Goal: Task Accomplishment & Management: Manage account settings

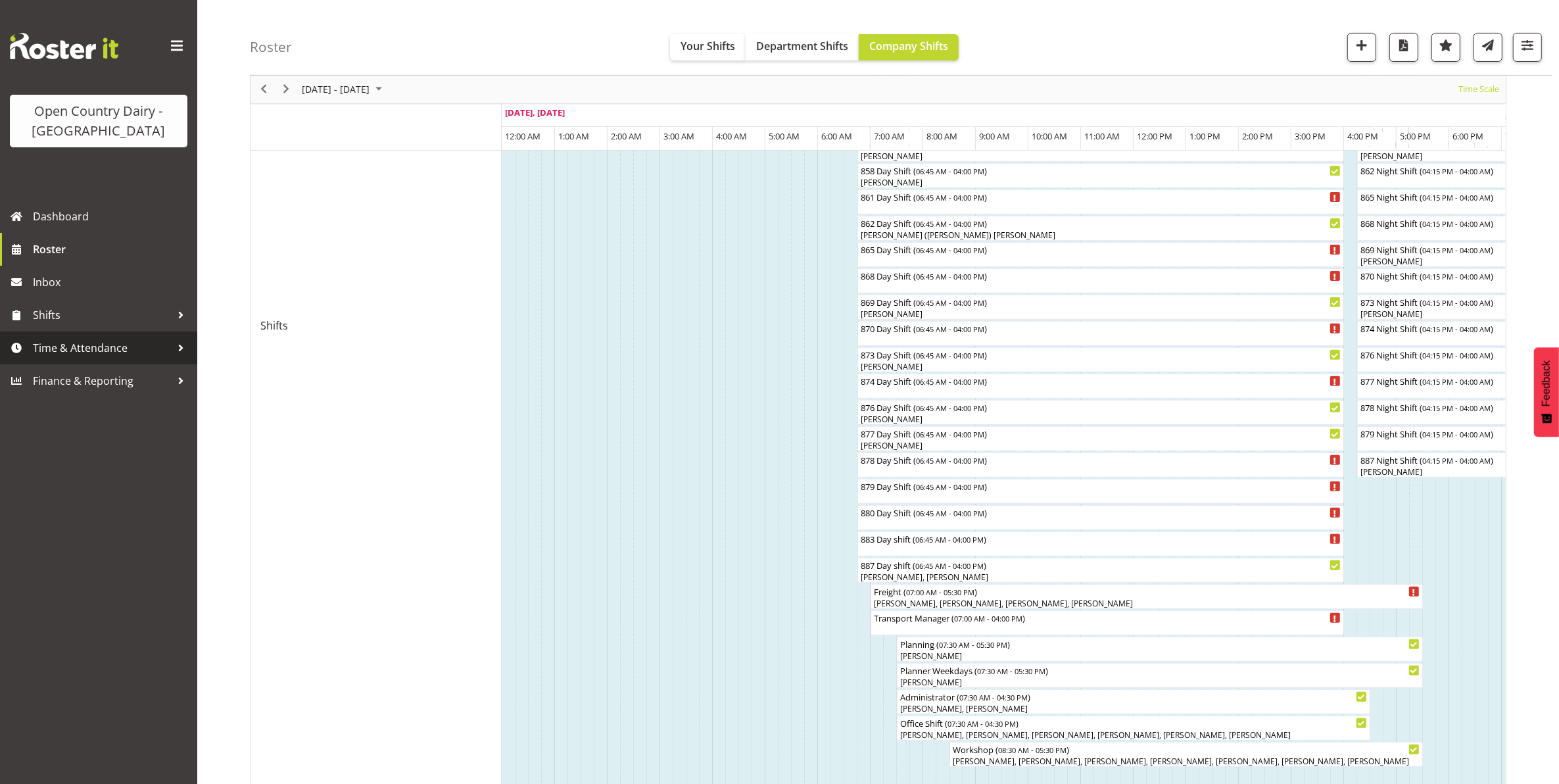
scroll to position [0, 2684]
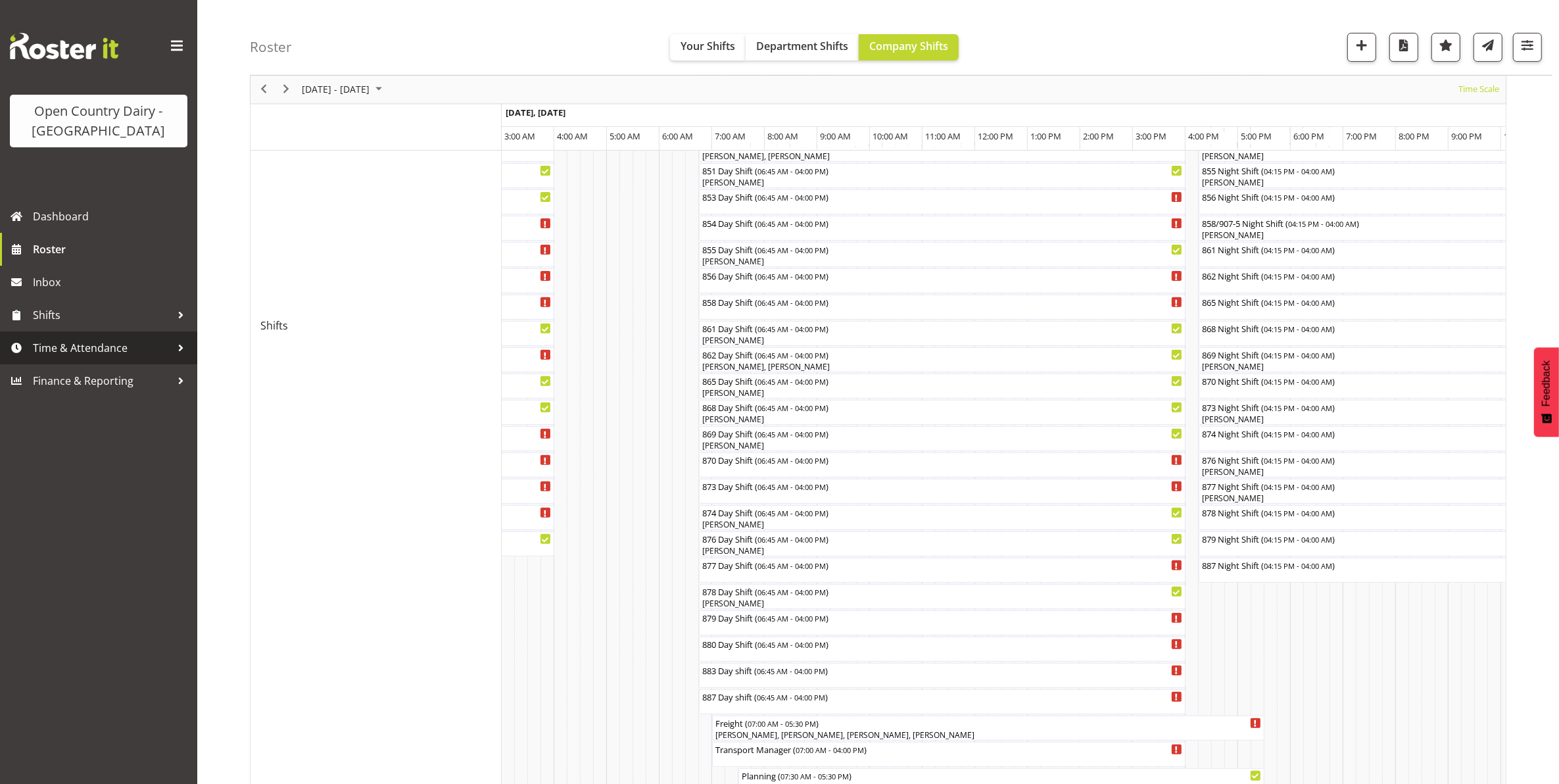
drag, startPoint x: 0, startPoint y: 0, endPoint x: 71, endPoint y: 357, distance: 364.0
click at [71, 357] on span "Time & Attendance" at bounding box center [102, 348] width 138 height 20
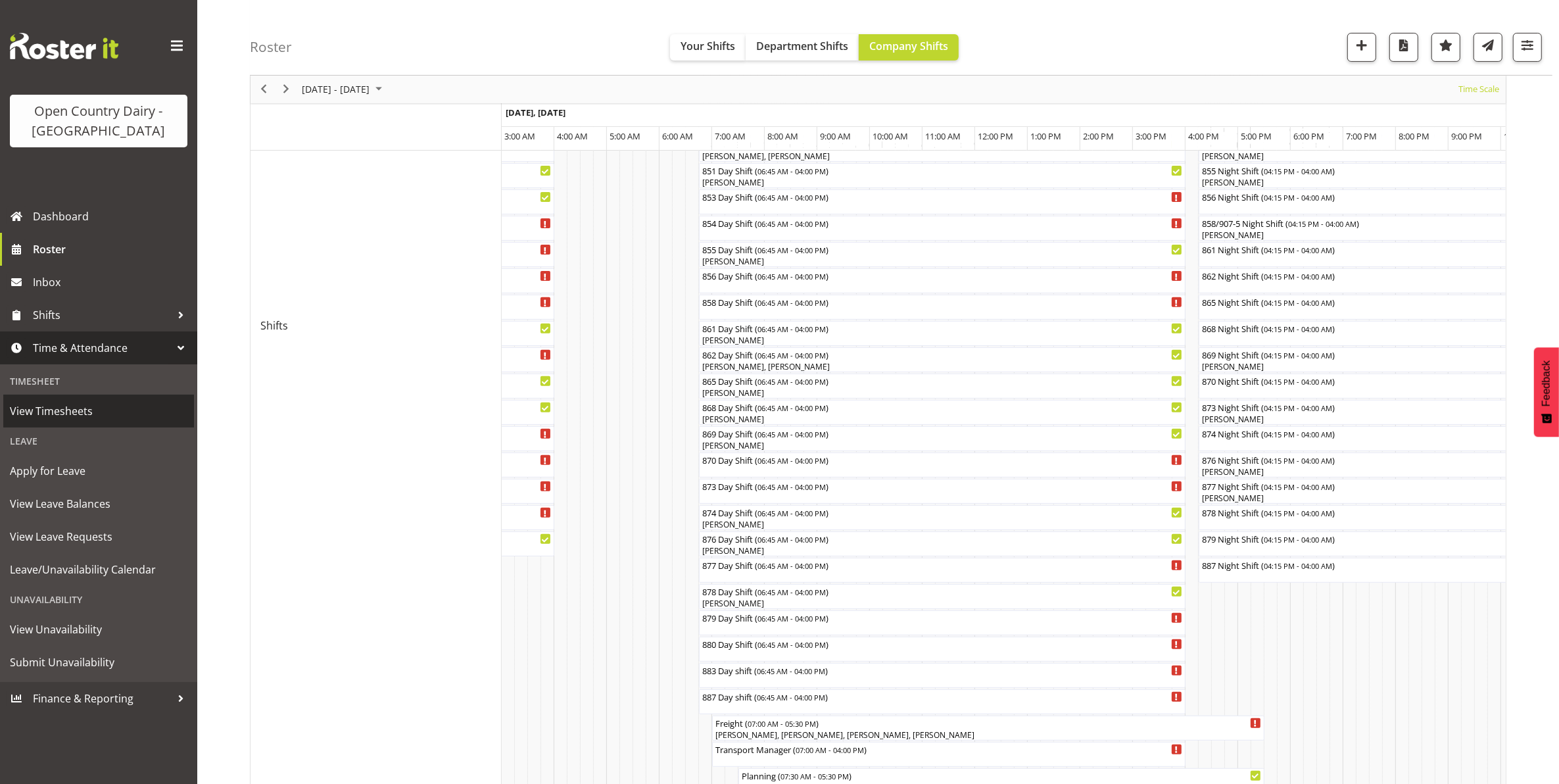
click at [77, 413] on span "View Timesheets" at bounding box center [99, 411] width 177 height 20
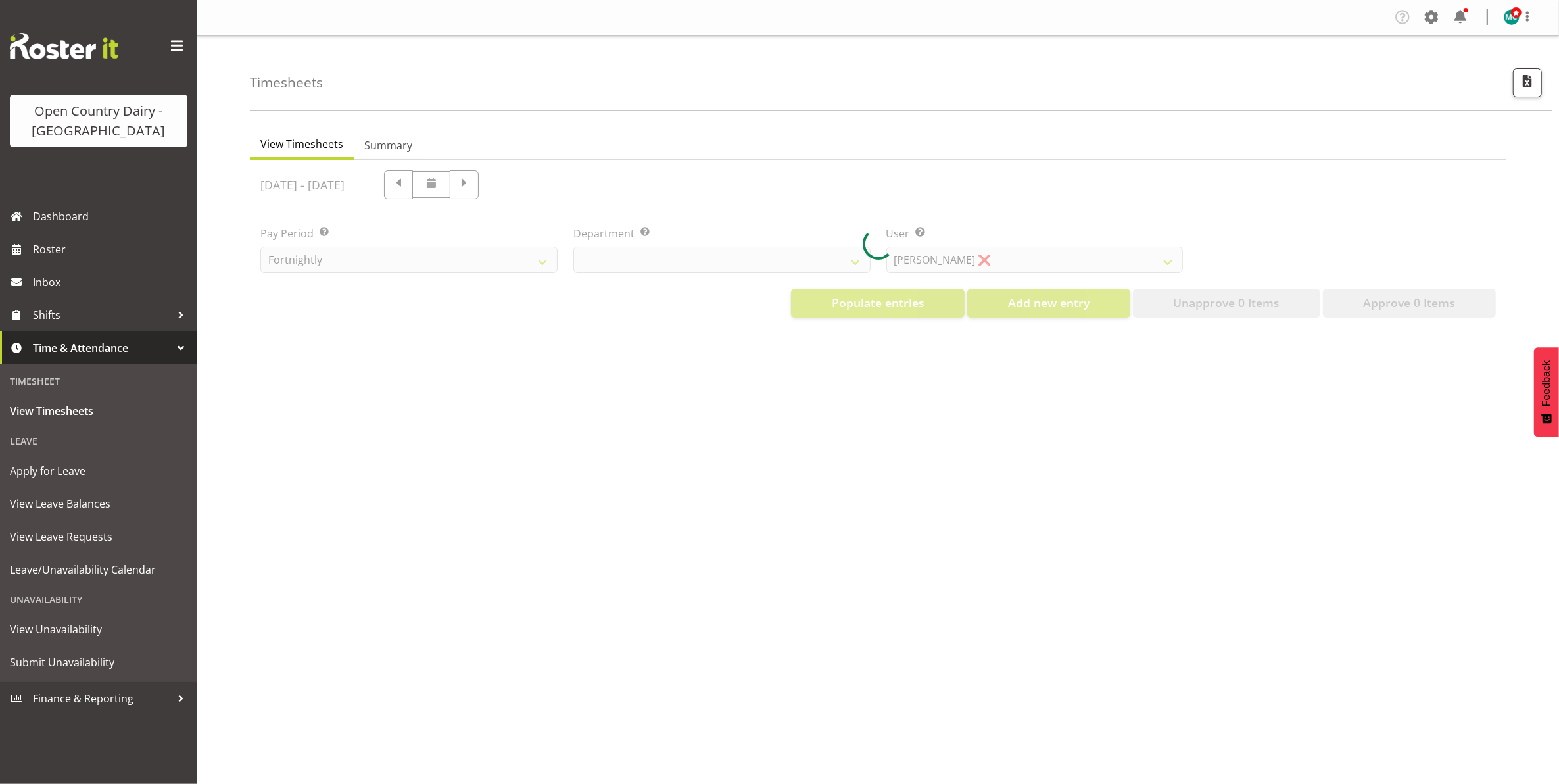
select select "699"
select select "8449"
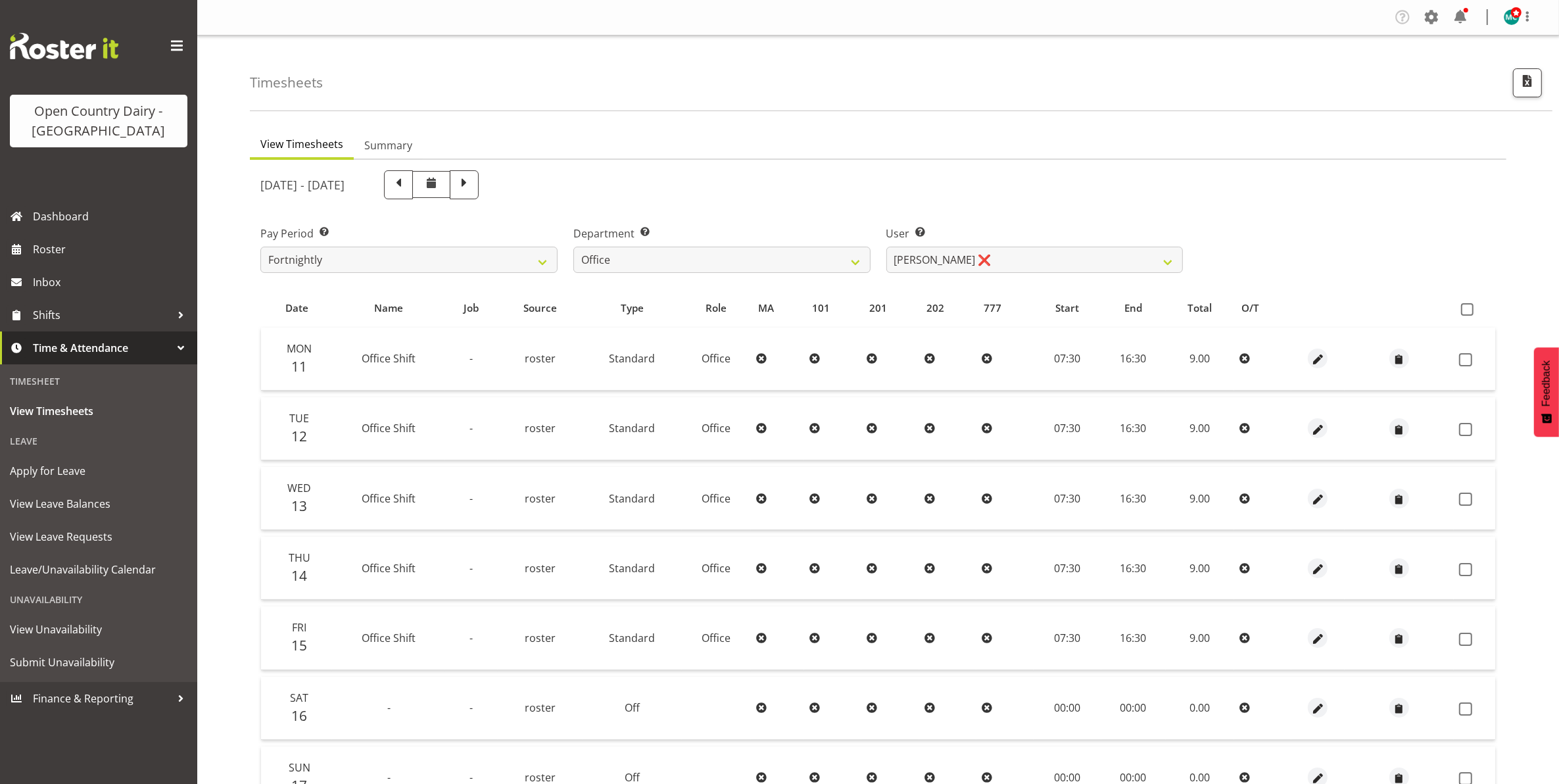
click at [407, 189] on span at bounding box center [398, 183] width 17 height 17
select select
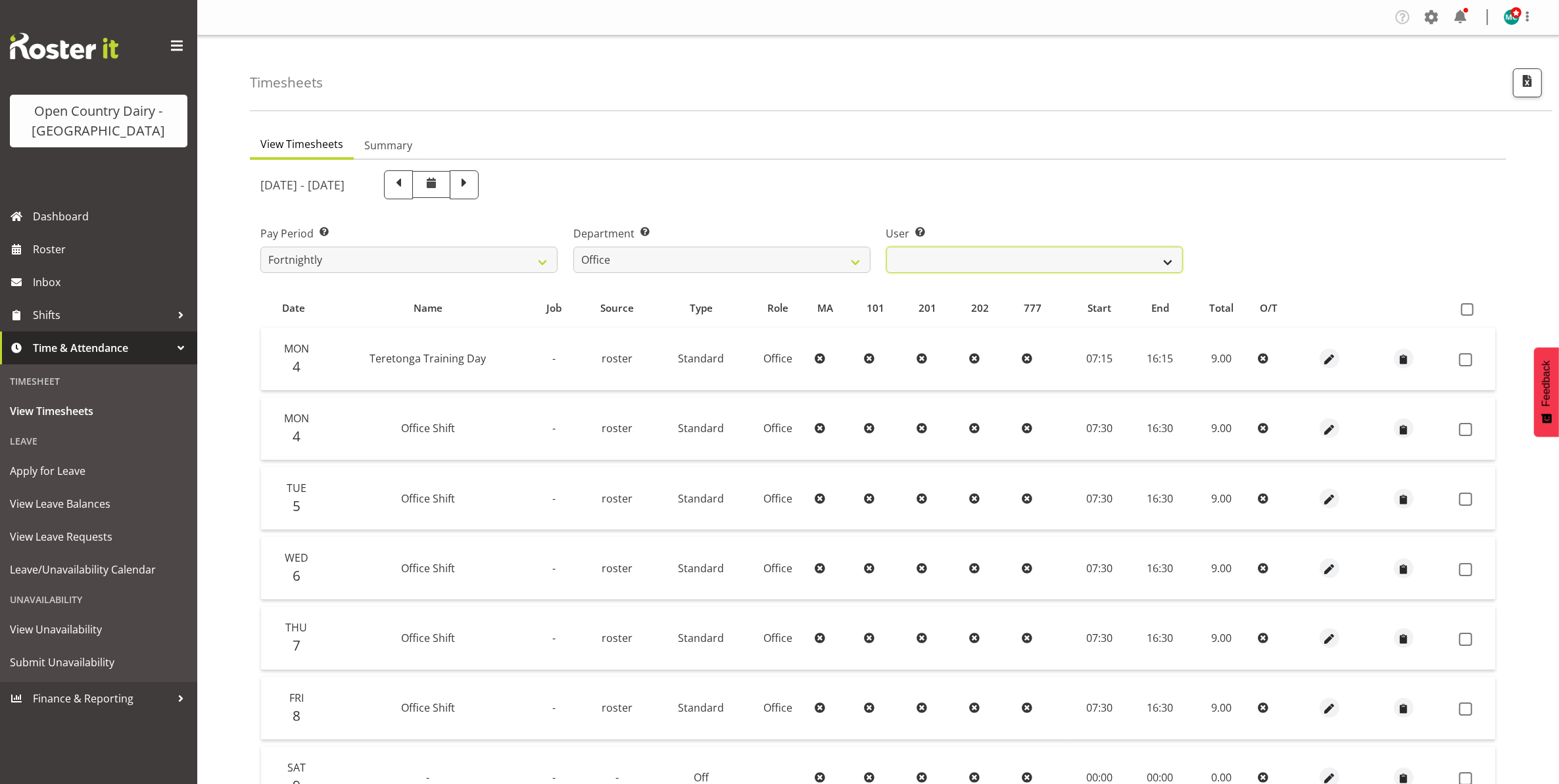
click at [1138, 260] on select "Clare Welland ❌ Corey Millan ❌ Doug Hayes ❌ Jessica Greenwood ❌ Michael Campbel…" at bounding box center [1035, 260] width 297 height 27
click at [699, 258] on select "734 735 736 737 738 739 850 851 852 853 854 855 856 858 861 862 865 868 869 870" at bounding box center [722, 260] width 297 height 27
select select "905"
click at [574, 247] on select "734 735 736 737 738 739 850 851 852 853 854 855 856 858 861 862 865 868 869 870" at bounding box center [722, 260] width 297 height 27
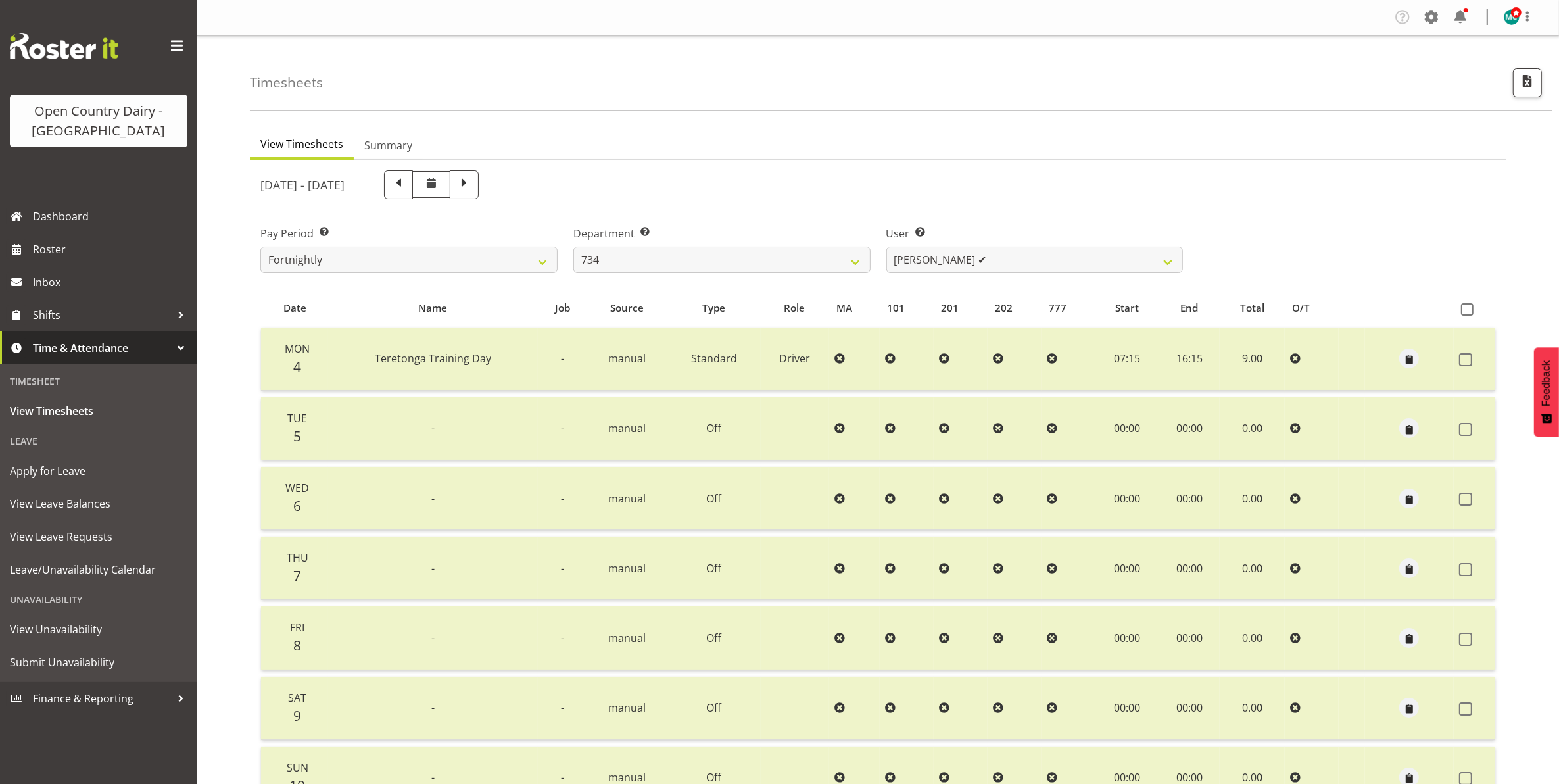
click at [1084, 255] on div "August 4th - August 10th 2025 Pay Period Select which pay period you would like…" at bounding box center [878, 523] width 1235 height 722
click at [1067, 259] on select "Justin Spicer ✔ Ryan Thompson ✔ Tracey Chittock ✔ Tracy Inder ✔ Zachary Shanks ✔" at bounding box center [1035, 260] width 297 height 27
click at [887, 247] on select "Justin Spicer ✔ Ryan Thompson ✔ Tracey Chittock ✔ Tracy Inder ✔ Zachary Shanks ✔" at bounding box center [1035, 260] width 297 height 27
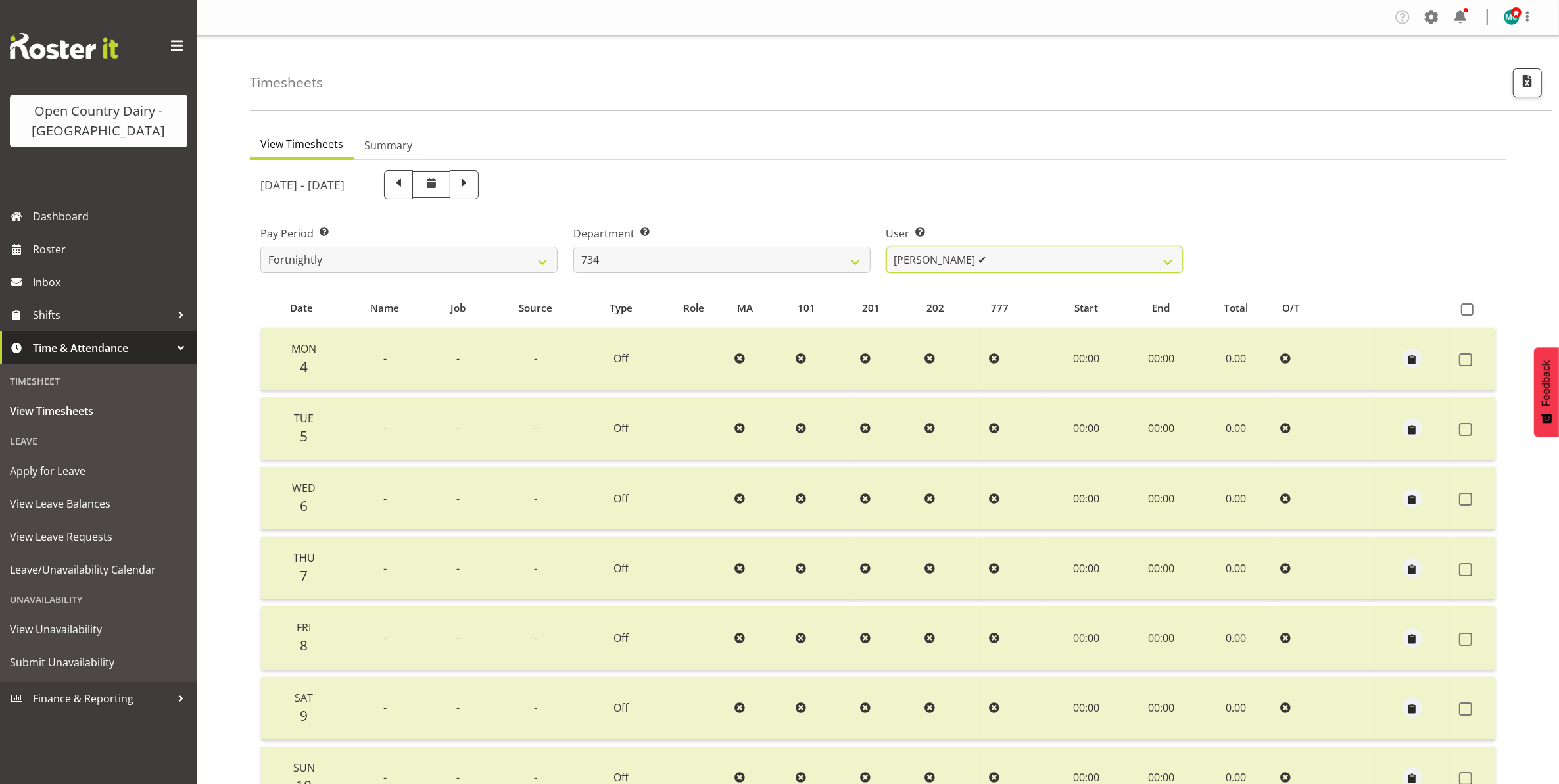
scroll to position [82, 0]
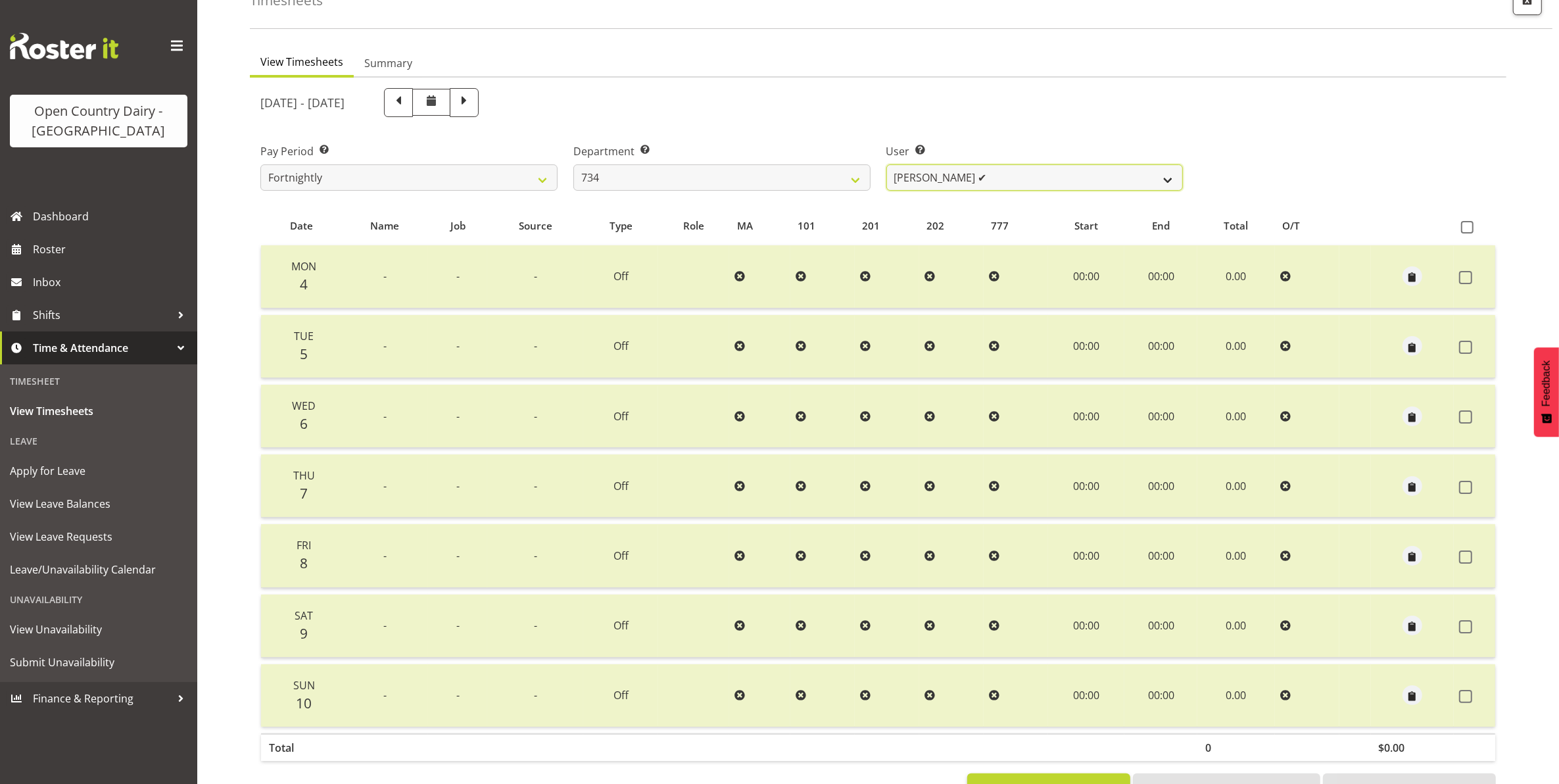
click at [1050, 175] on select "Justin Spicer ✔ Ryan Thompson ✔ Tracey Chittock ✔ Tracy Inder ✔ Zachary Shanks ✔" at bounding box center [1035, 177] width 297 height 27
click at [887, 164] on select "Justin Spicer ✔ Ryan Thompson ✔ Tracey Chittock ✔ Tracy Inder ✔ Zachary Shanks ✔" at bounding box center [1035, 177] width 297 height 27
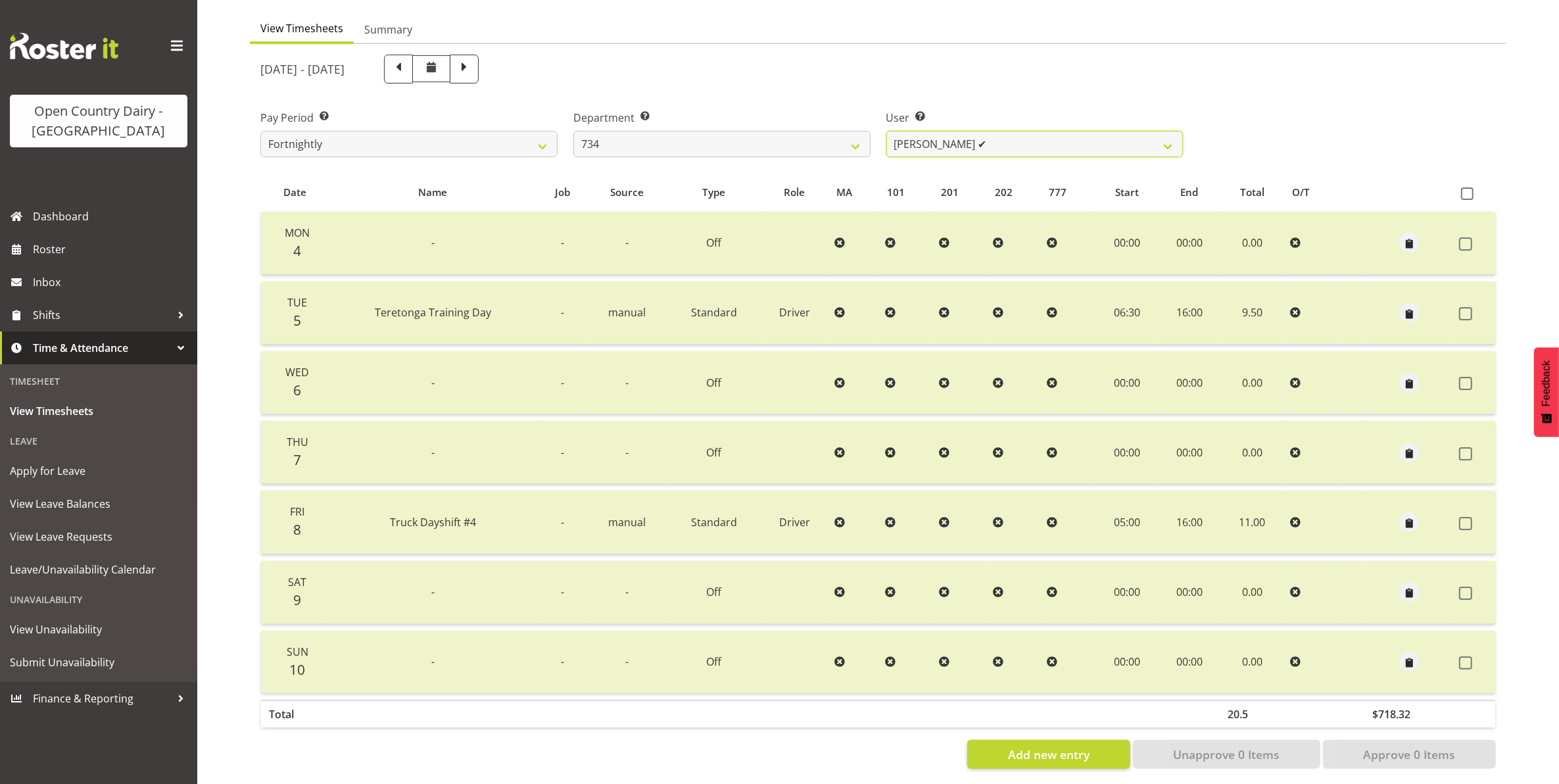
scroll to position [133, 0]
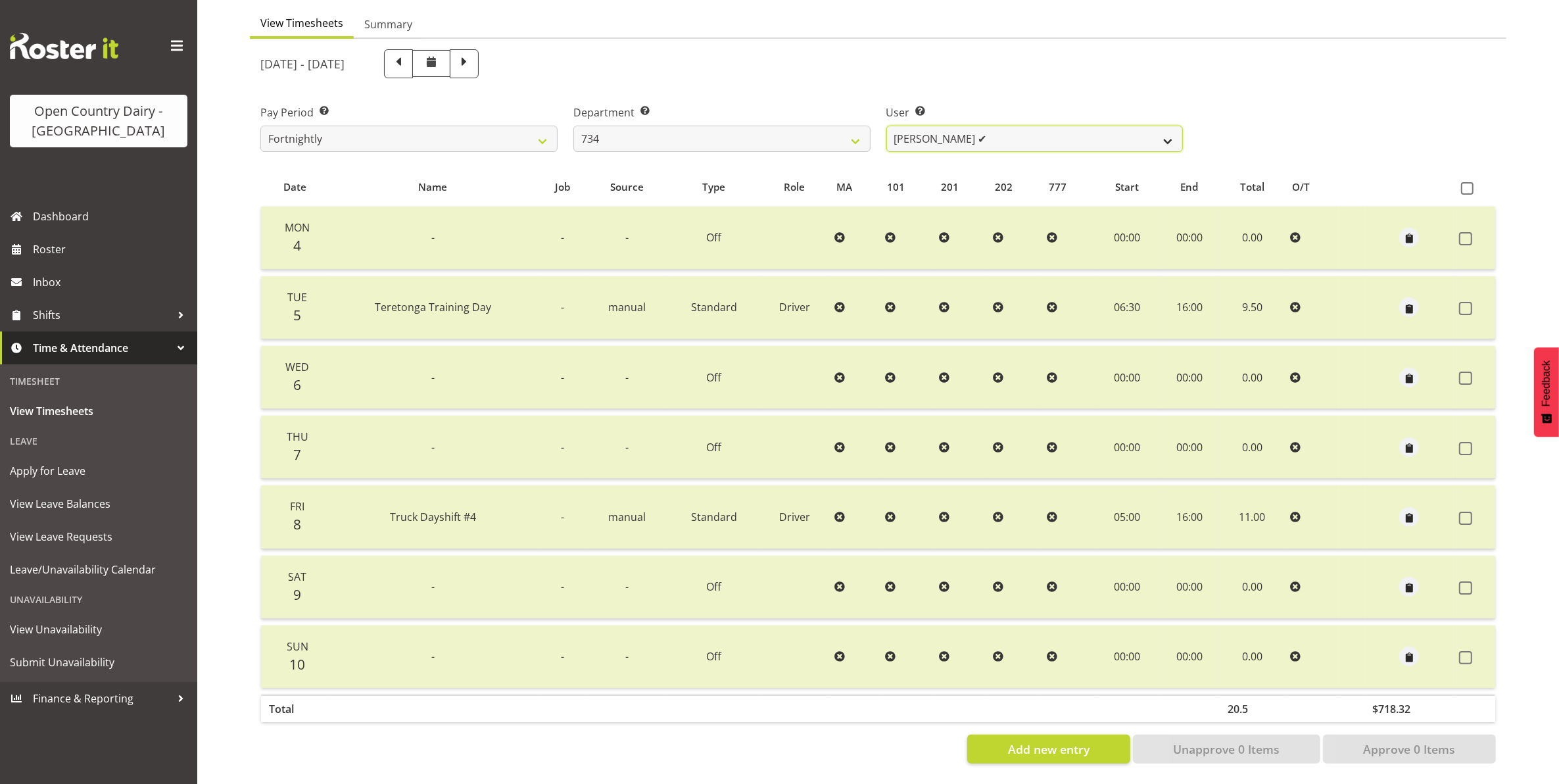
click at [1038, 126] on select "Justin Spicer ✔ Ryan Thompson ✔ Tracey Chittock ✔ Tracy Inder ✔ Zachary Shanks ✔" at bounding box center [1035, 139] width 297 height 27
click at [887, 126] on select "Justin Spicer ✔ Ryan Thompson ✔ Tracey Chittock ✔ Tracy Inder ✔ Zachary Shanks ✔" at bounding box center [1035, 139] width 297 height 27
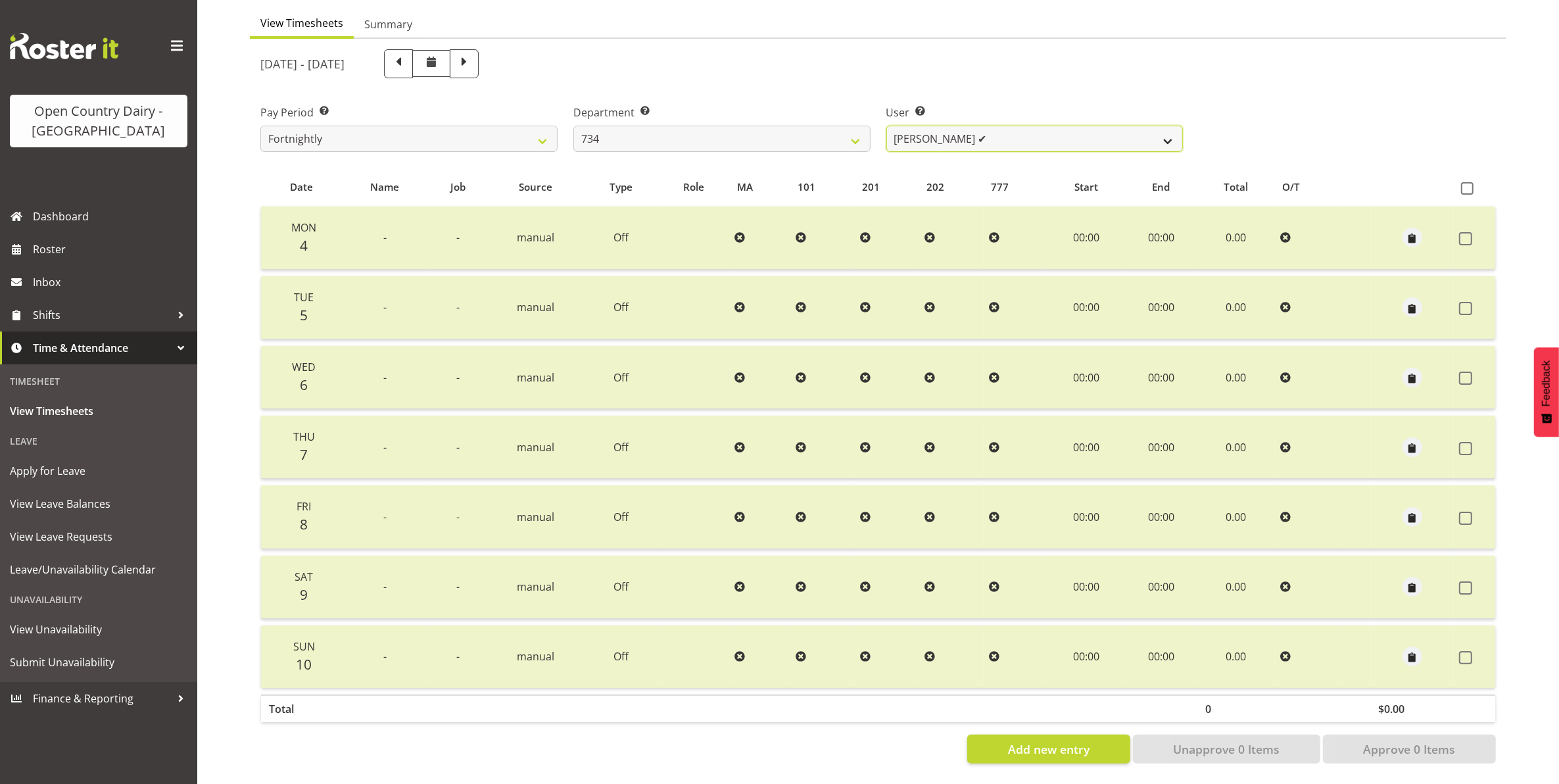
click at [1046, 131] on select "Justin Spicer ✔ Ryan Thompson ✔ Tracey Chittock ✔ Tracy Inder ✔ Zachary Shanks ✔" at bounding box center [1035, 139] width 297 height 27
select select "7493"
click at [887, 126] on select "Justin Spicer ✔ Ryan Thompson ✔ Tracey Chittock ✔ Tracy Inder ✔ Zachary Shanks ✔" at bounding box center [1035, 139] width 297 height 27
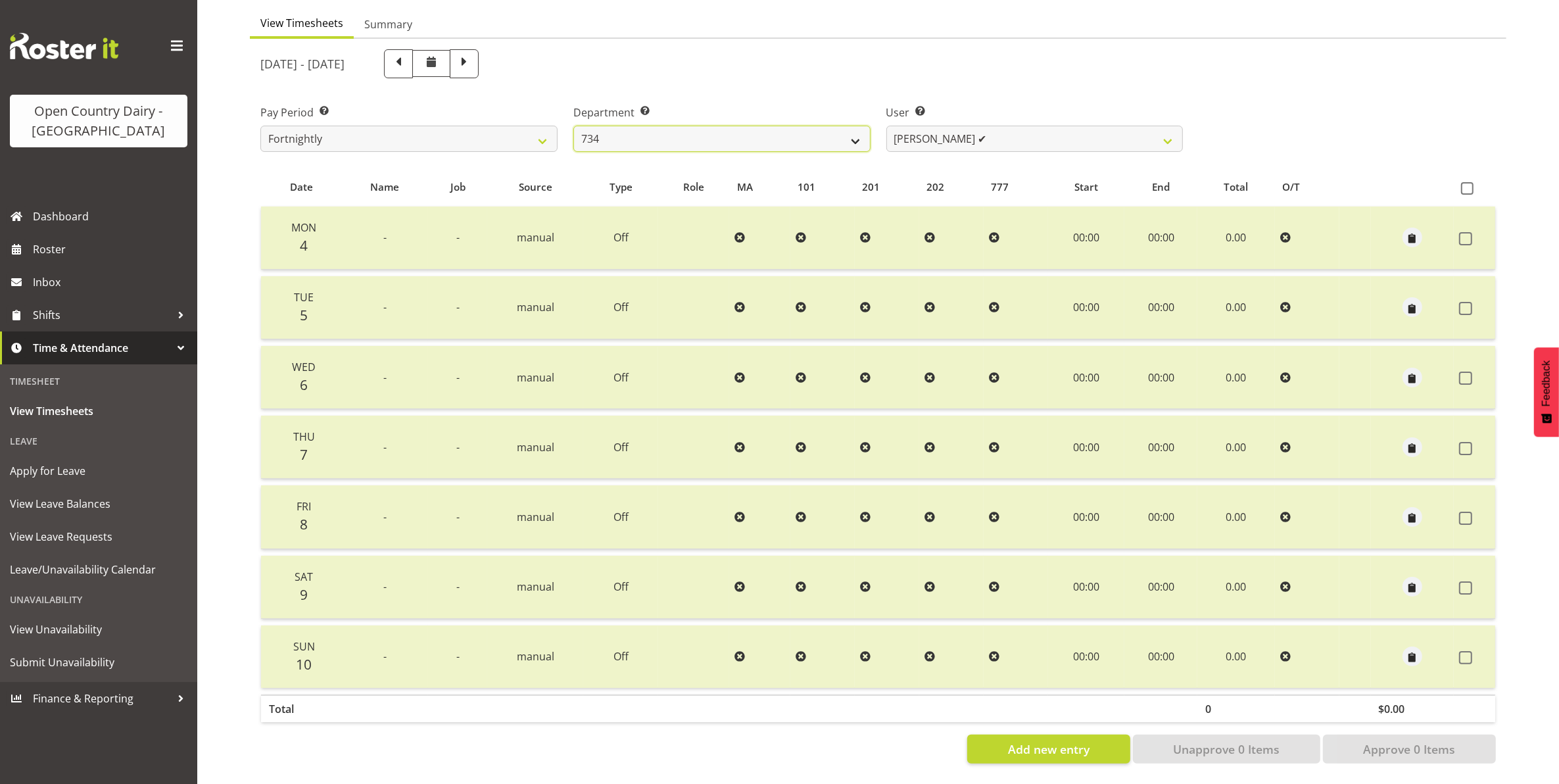
click at [751, 126] on select "734 735 736 737 738 739 850 851 852 853 854 855 856 858 861 862 865 868 869 870" at bounding box center [722, 139] width 297 height 27
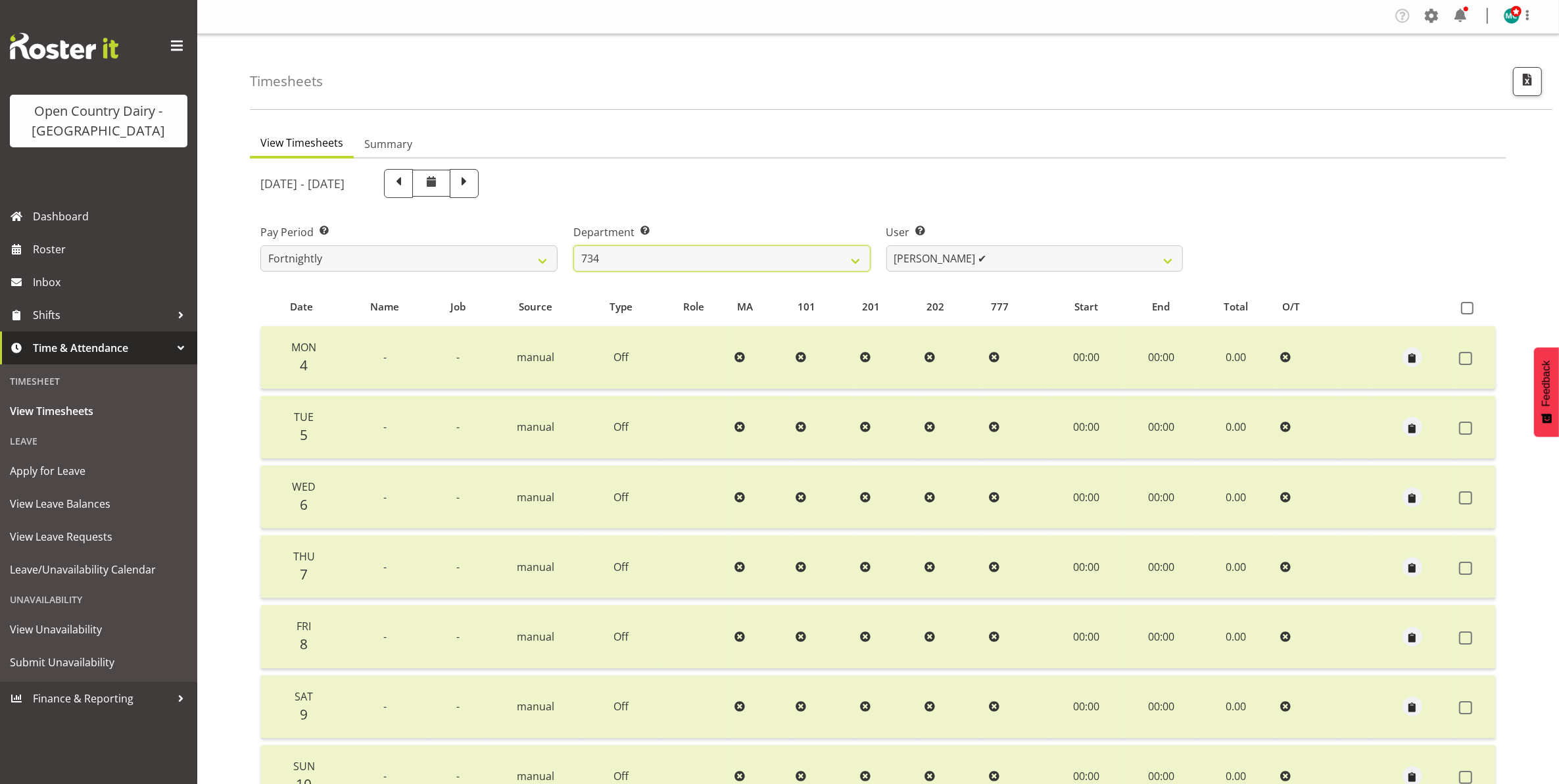
scroll to position [0, 0]
click at [473, 183] on span at bounding box center [464, 183] width 17 height 17
select select
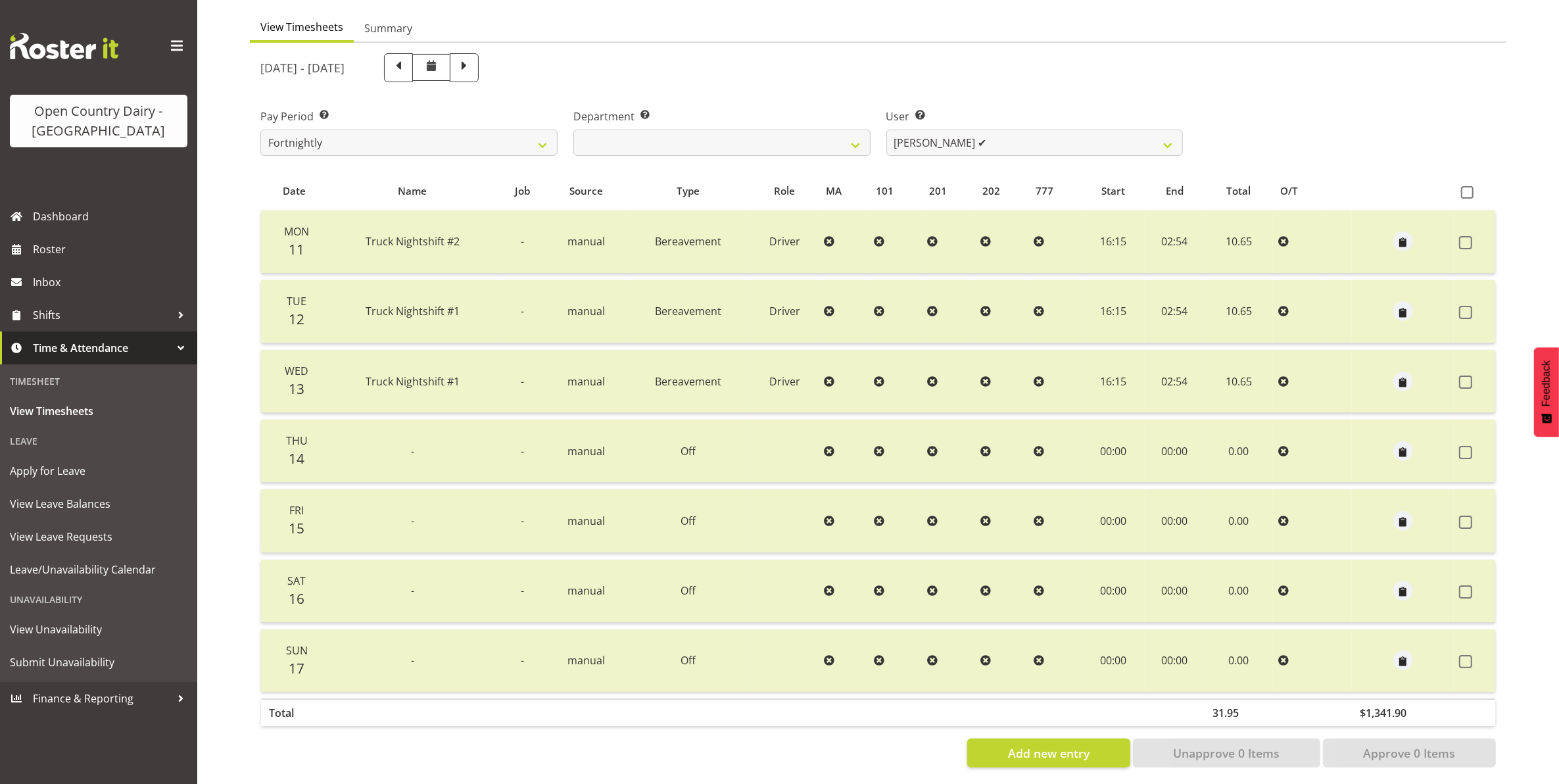
scroll to position [133, 0]
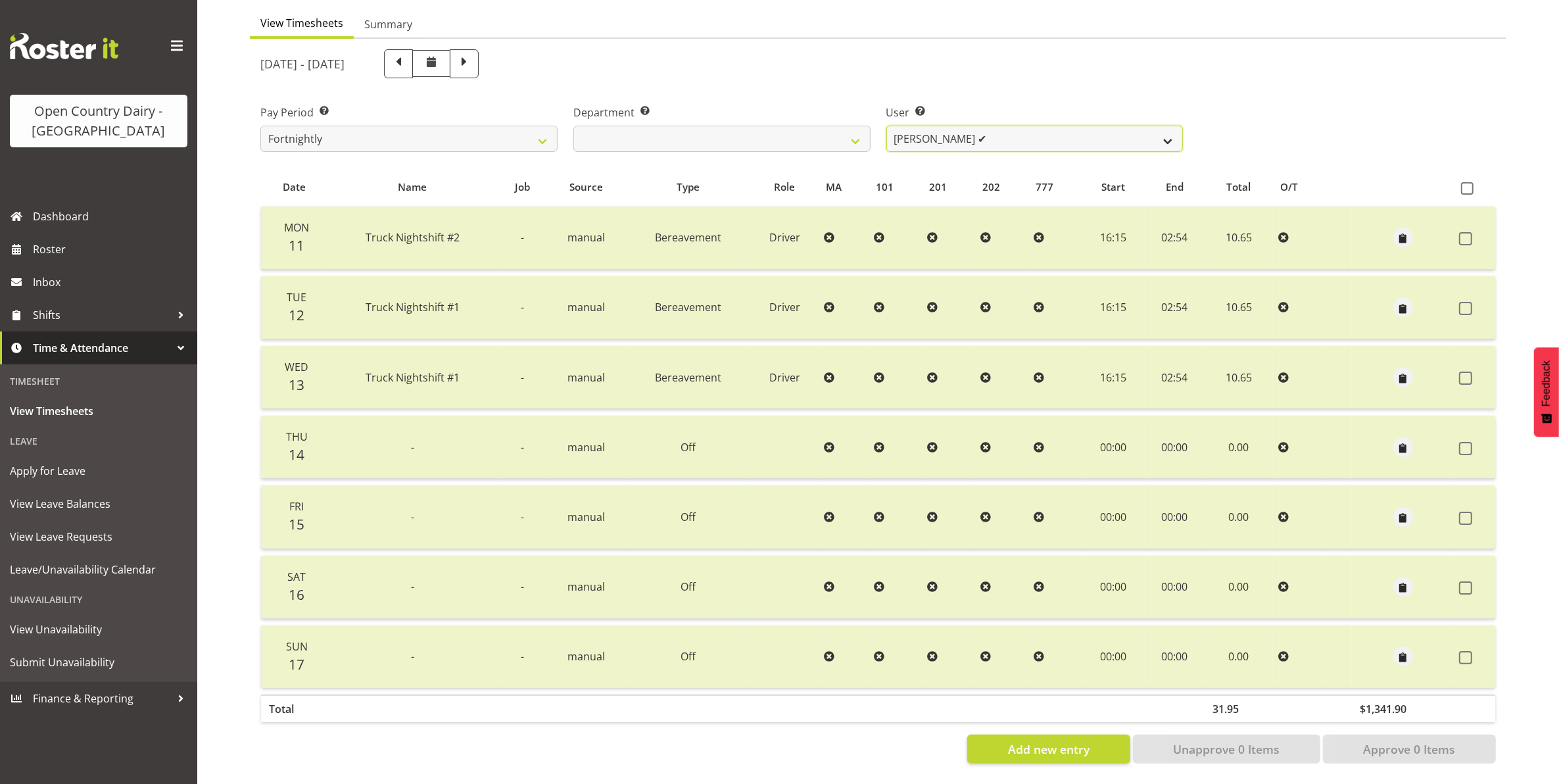
click at [1080, 127] on select "Justin Spicer ✔ Ryan Thompson ✔ Tracey Chittock ✔ Tracy Inder ✔ Zachary Shanks ✔" at bounding box center [1035, 139] width 297 height 27
click at [887, 126] on select "Justin Spicer ✔ Ryan Thompson ✔ Tracey Chittock ✔ Tracy Inder ✔ Zachary Shanks ✔" at bounding box center [1035, 139] width 297 height 27
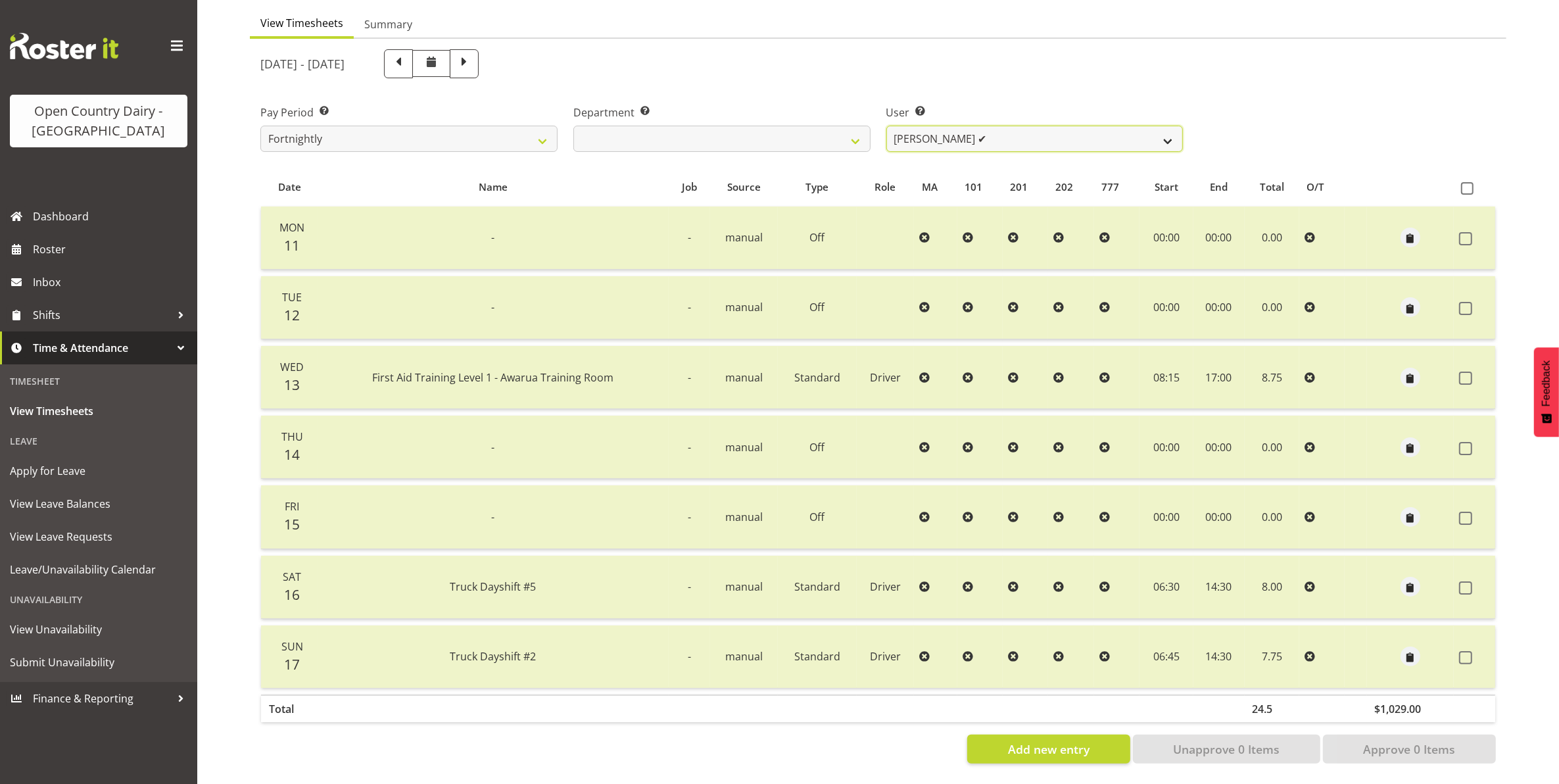
click at [985, 126] on select "Justin Spicer ✔ Ryan Thompson ✔ Tracey Chittock ✔ Tracy Inder ✔ Zachary Shanks ✔" at bounding box center [1035, 139] width 297 height 27
click at [887, 126] on select "Justin Spicer ✔ Ryan Thompson ✔ Tracey Chittock ✔ Tracy Inder ✔ Zachary Shanks ✔" at bounding box center [1035, 139] width 297 height 27
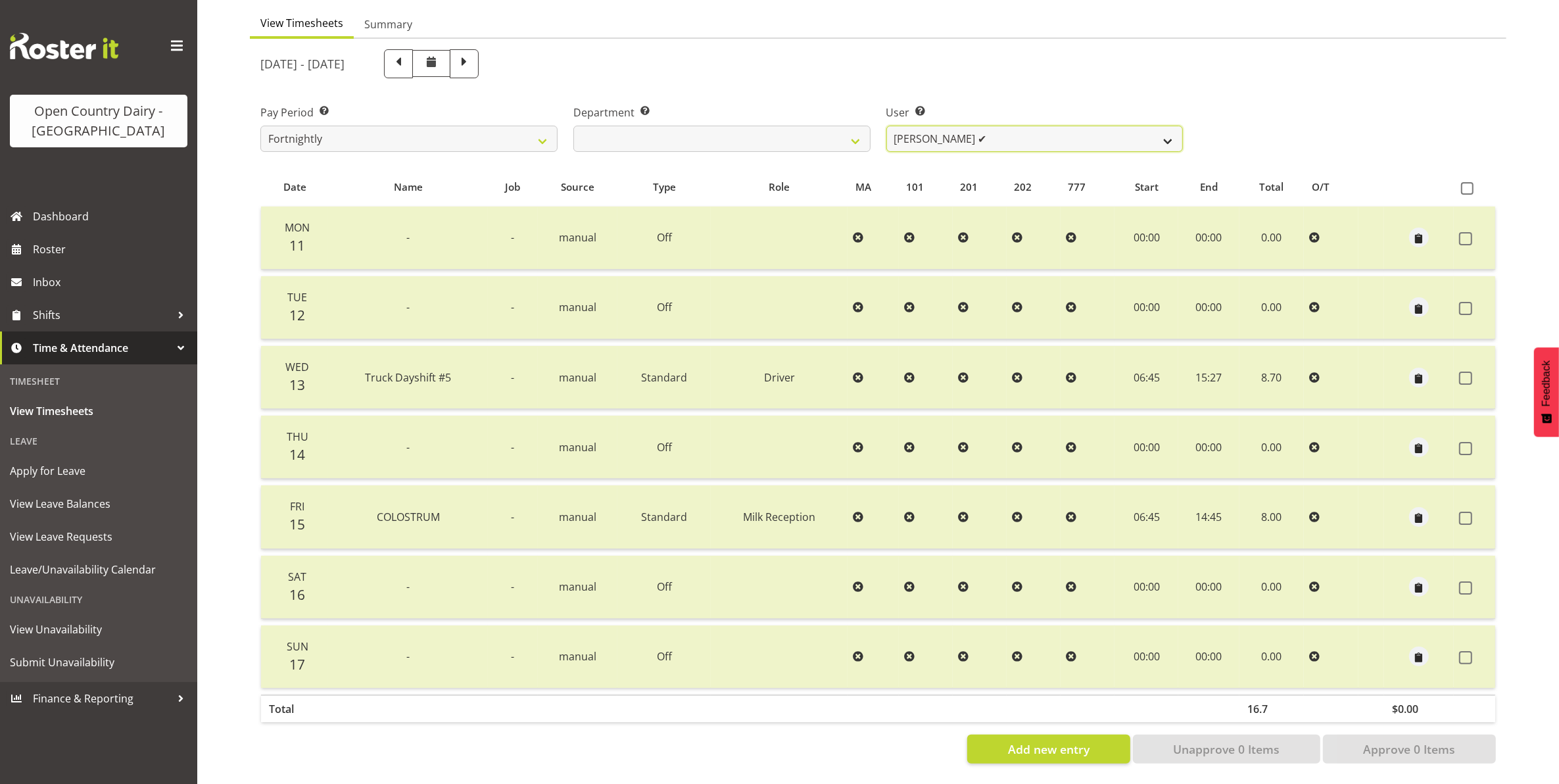
click at [1092, 129] on select "Justin Spicer ✔ Ryan Thompson ✔ Tracey Chittock ✔ Tracy Inder ✔ Zachary Shanks ✔" at bounding box center [1035, 139] width 297 height 27
click at [887, 126] on select "Justin Spicer ✔ Ryan Thompson ✔ Tracey Chittock ✔ Tracy Inder ✔ Zachary Shanks ✔" at bounding box center [1035, 139] width 297 height 27
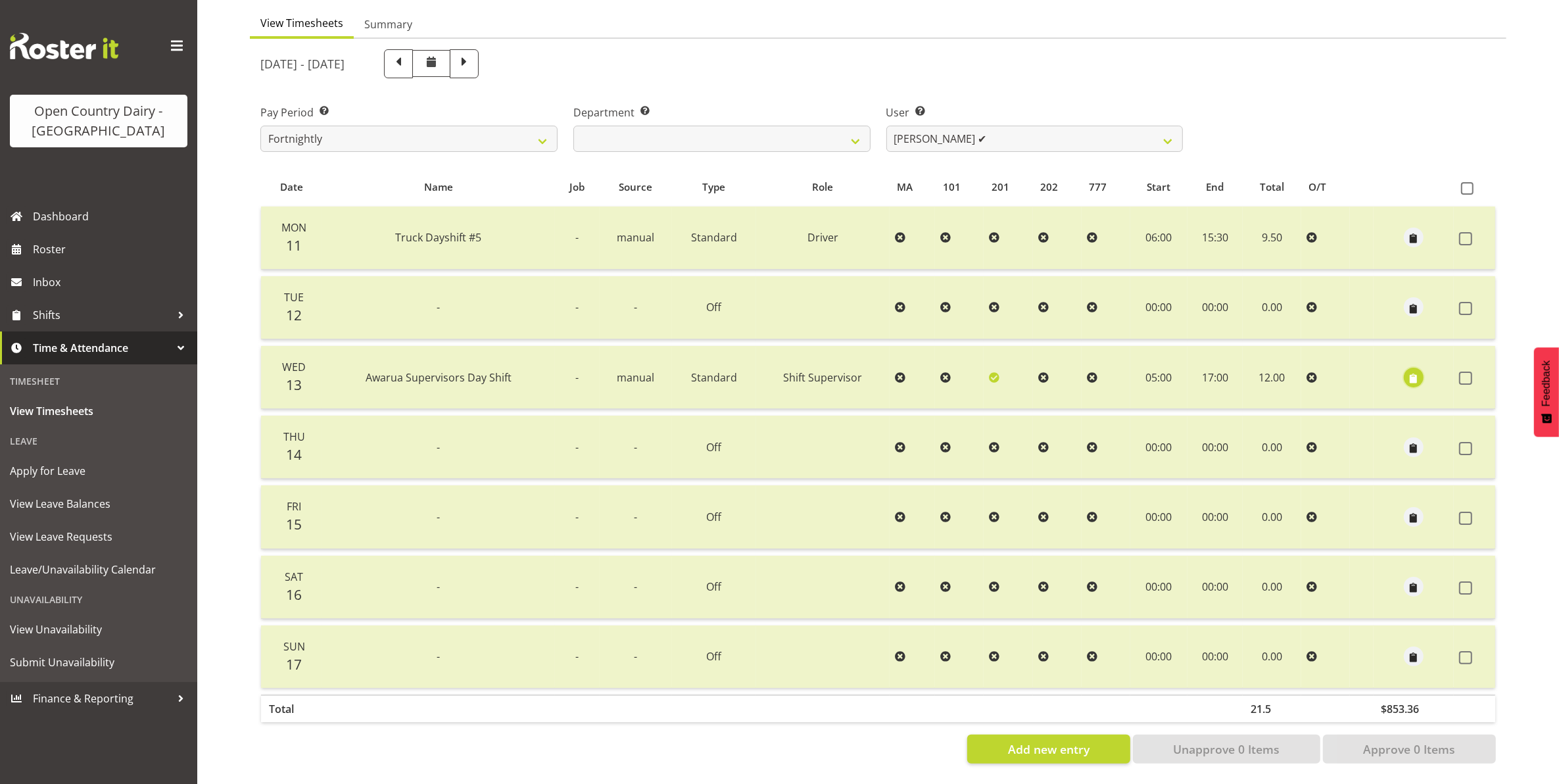
click at [1415, 371] on span "button" at bounding box center [1414, 379] width 15 height 15
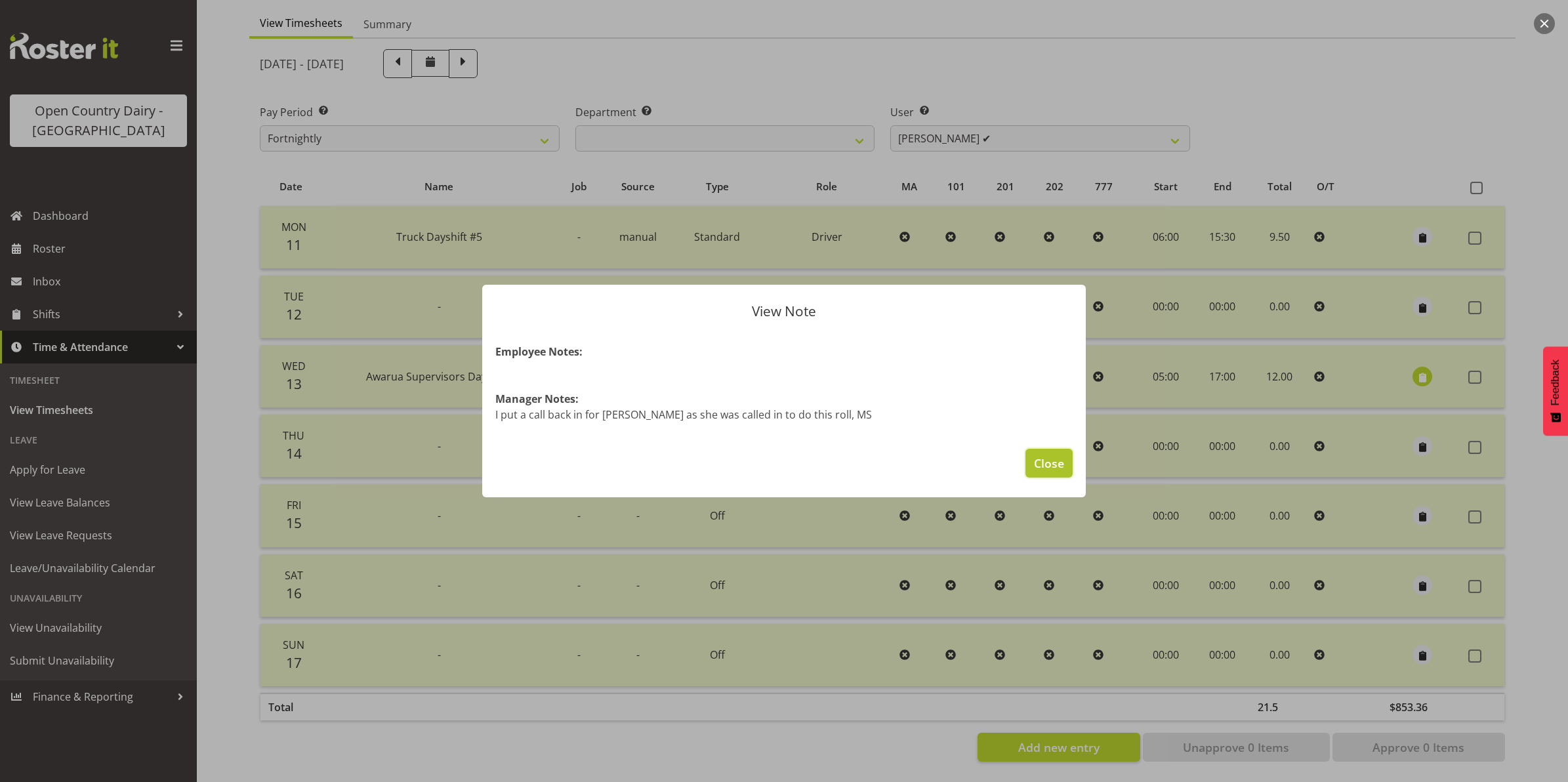
click at [1045, 466] on span "Close" at bounding box center [1049, 463] width 30 height 17
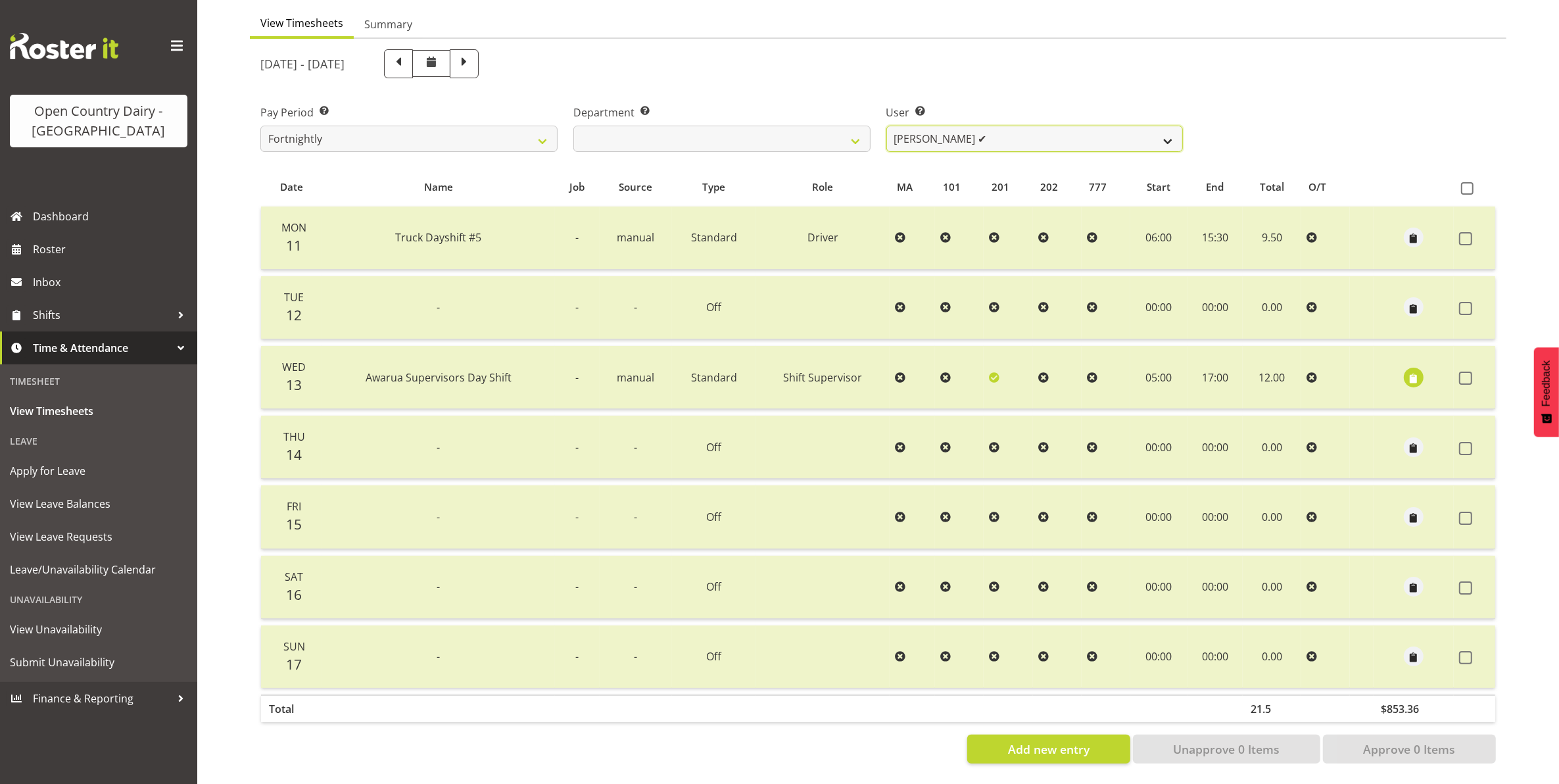
click at [1044, 126] on select "Justin Spicer ✔ Ryan Thompson ✔ Tracey Chittock ✔ Tracy Inder ✔ Zachary Shanks ✔" at bounding box center [1035, 139] width 297 height 27
click at [887, 126] on select "Justin Spicer ✔ Ryan Thompson ✔ Tracey Chittock ✔ Tracy Inder ✔ Zachary Shanks ✔" at bounding box center [1035, 139] width 297 height 27
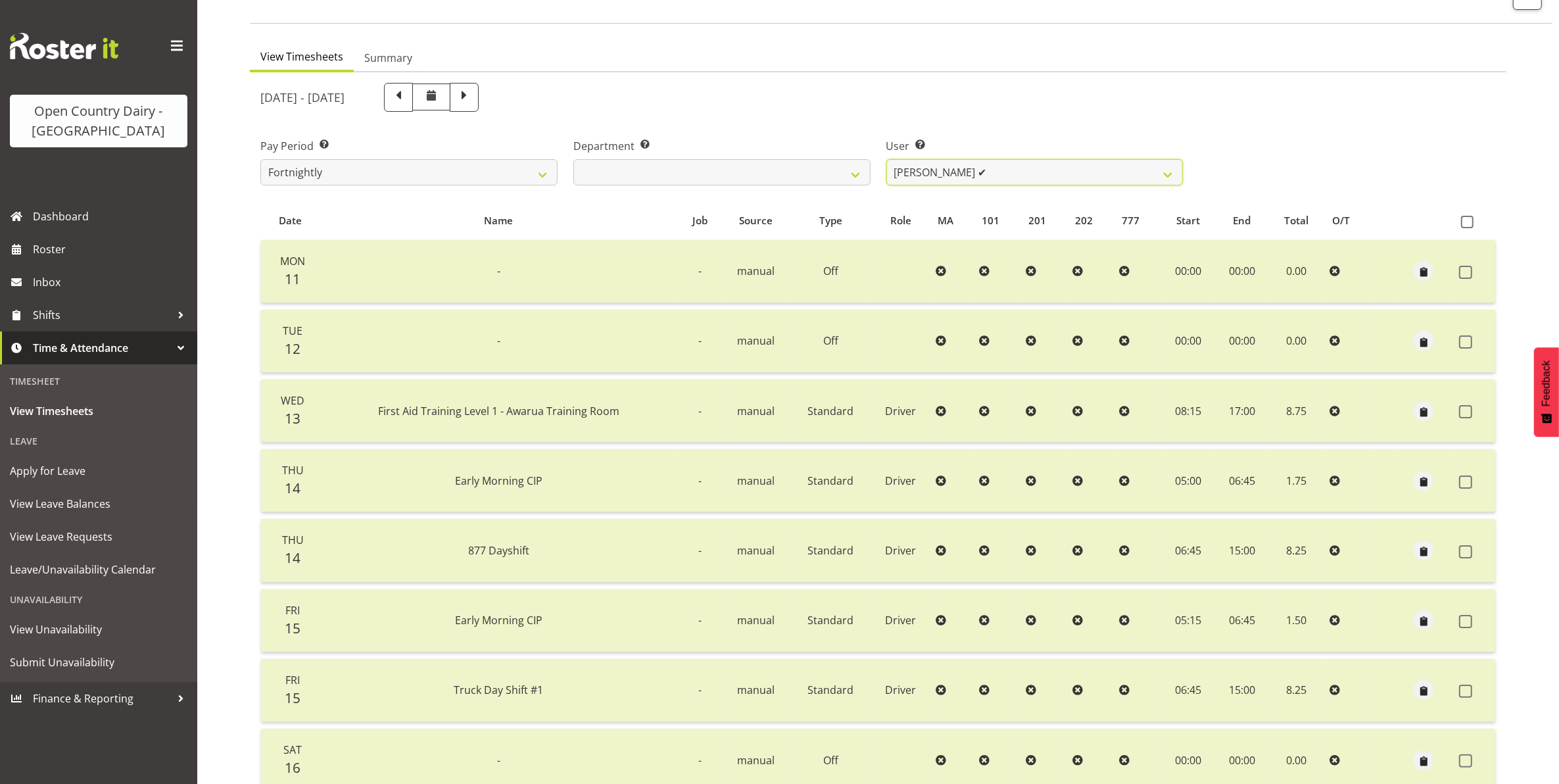
scroll to position [50, 0]
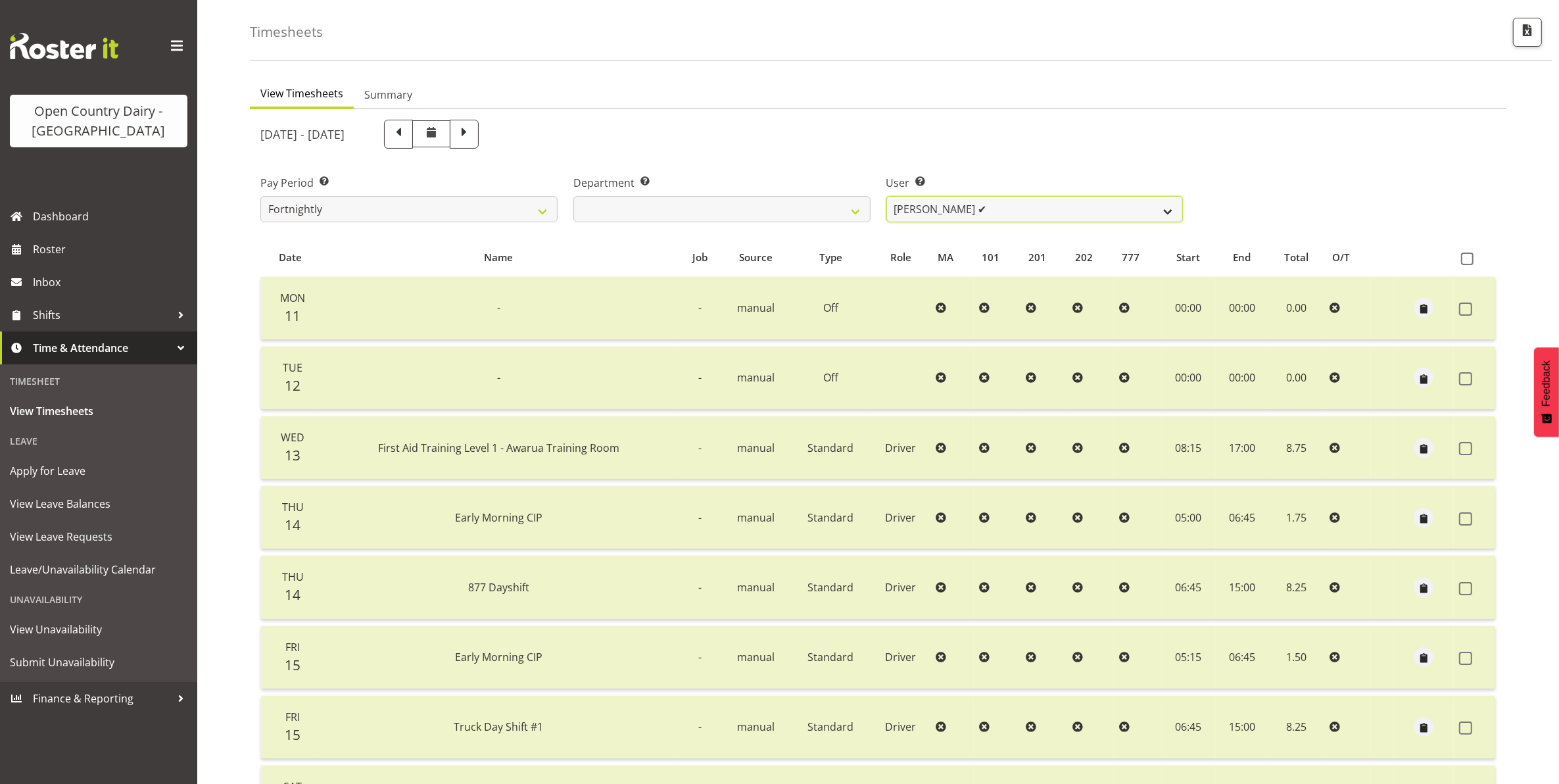
click at [996, 216] on select "Justin Spicer ✔ Ryan Thompson ✔ Tracey Chittock ✔ Tracy Inder ✔ Zachary Shanks ✔" at bounding box center [1035, 209] width 297 height 27
select select "7493"
click at [887, 196] on select "Justin Spicer ✔ Ryan Thompson ✔ Tracey Chittock ✔ Tracy Inder ✔ Zachary Shanks ✔" at bounding box center [1035, 209] width 297 height 27
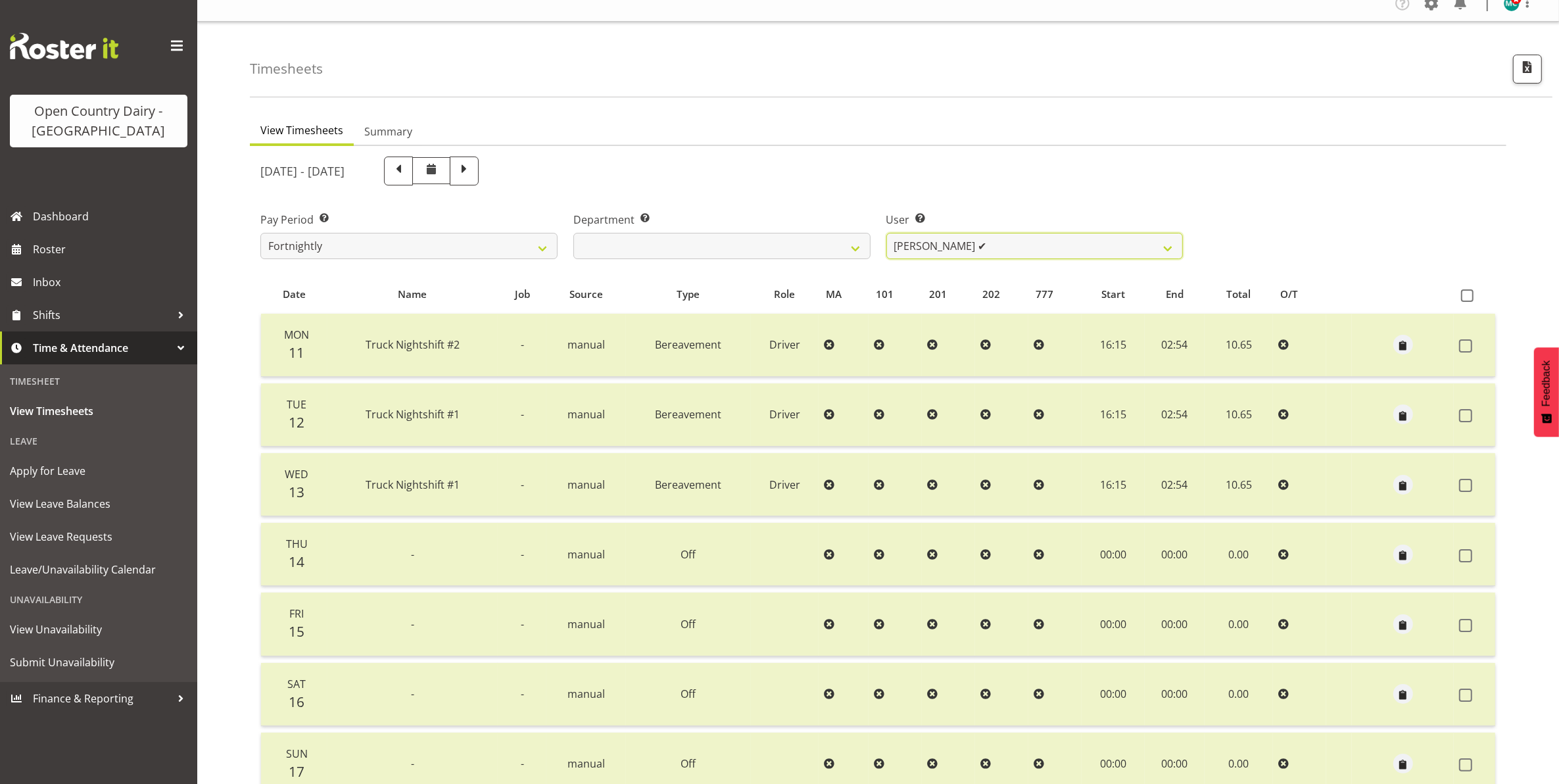
scroll to position [0, 0]
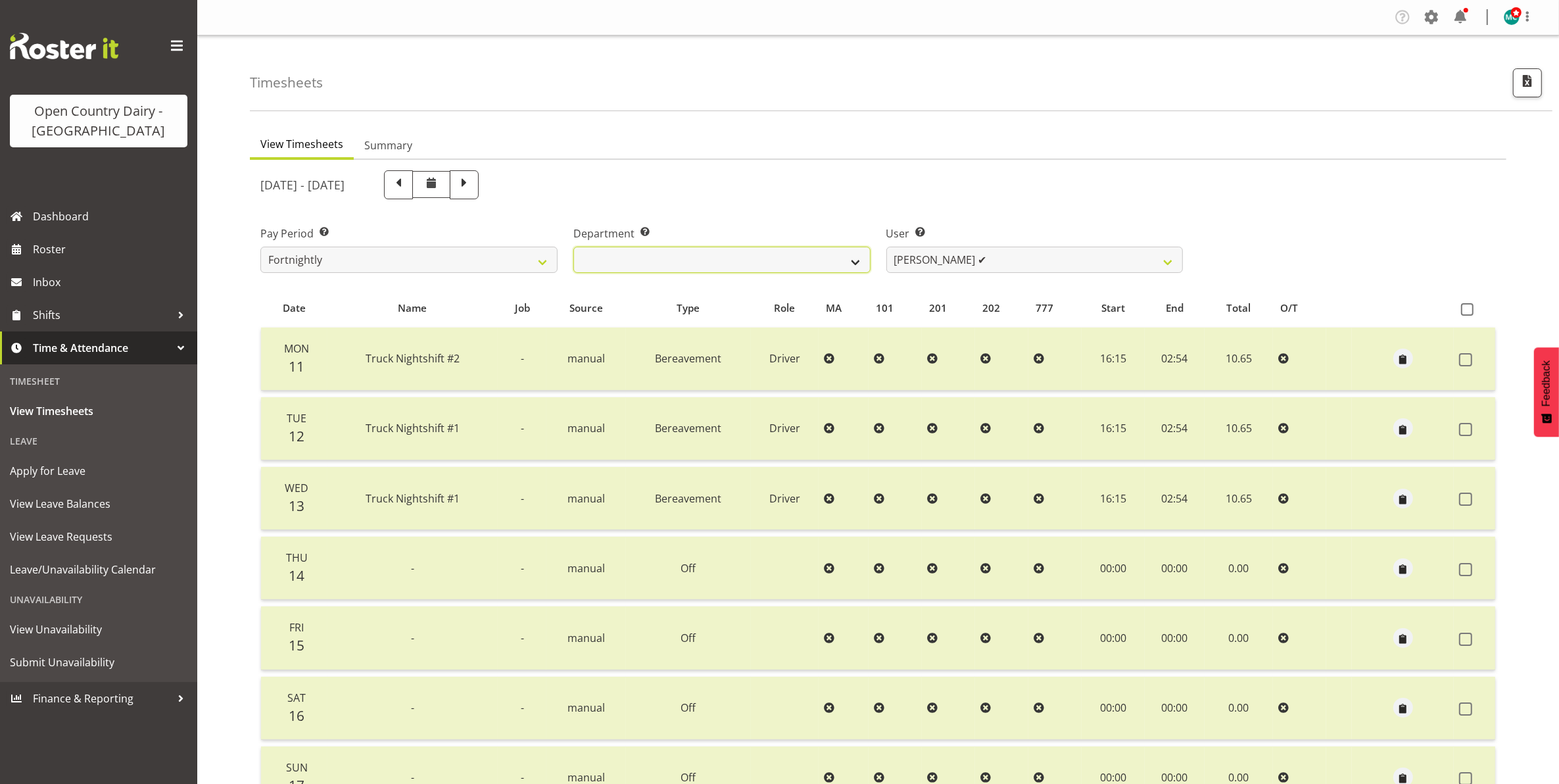
click at [777, 252] on select "734 735 736 737 738 739 850 851 852 853 854 855 856 858 861 862 865 868 869 870" at bounding box center [722, 260] width 297 height 27
select select "909"
click at [574, 247] on select "734 735 736 737 738 739 850 851 852 853 854 855 856 858 861 862 865 868 869 870" at bounding box center [722, 260] width 297 height 27
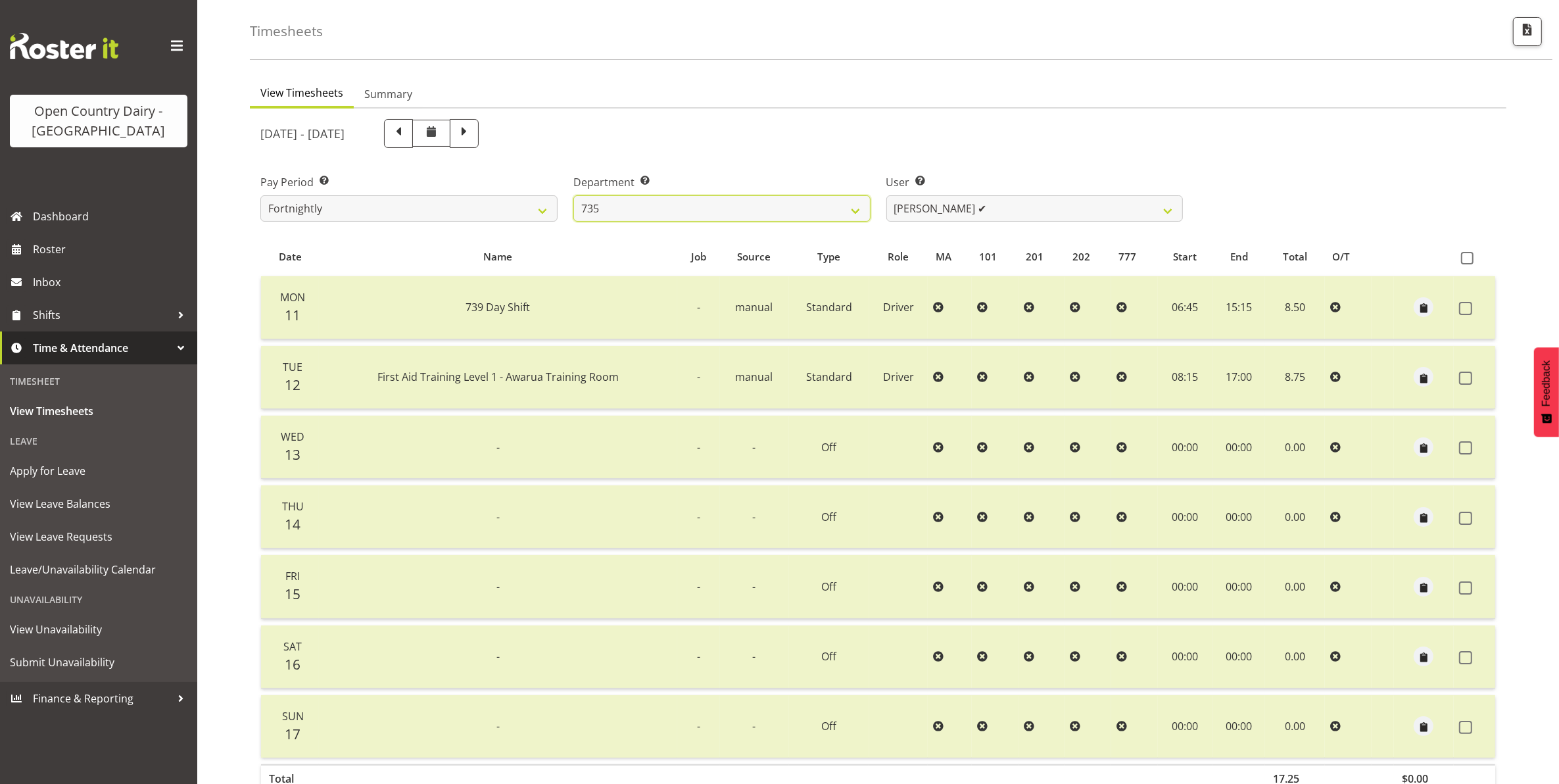
scroll to position [50, 0]
click at [1087, 201] on select "Andrew Crawford ✔ Ashley Bragg ✔ Cherie Williams ✔ Stuart Craig ✔" at bounding box center [1035, 209] width 297 height 27
click at [887, 196] on select "Andrew Crawford ✔ Ashley Bragg ✔ Cherie Williams ✔ Stuart Craig ✔" at bounding box center [1035, 209] width 297 height 27
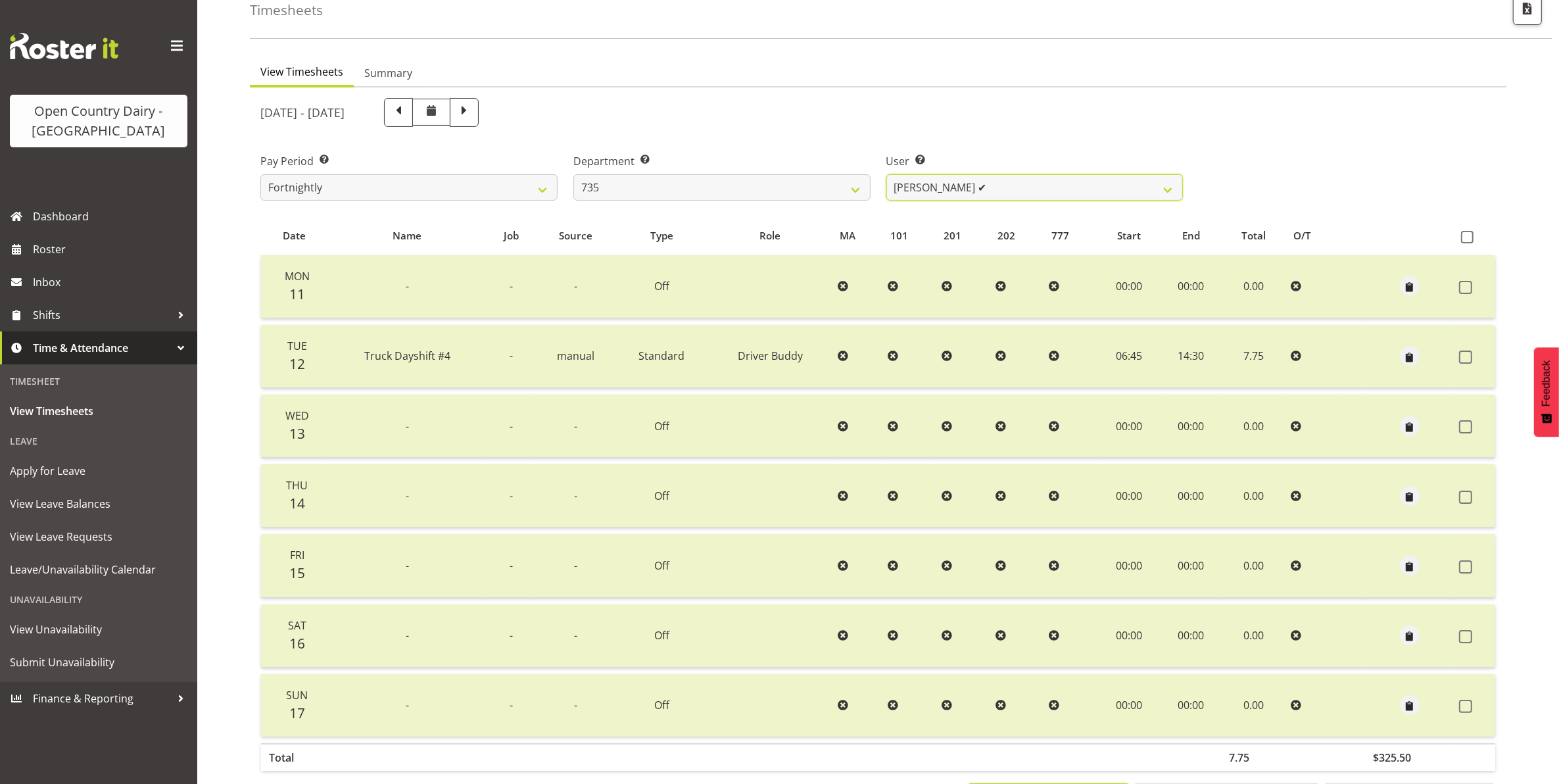
scroll to position [0, 0]
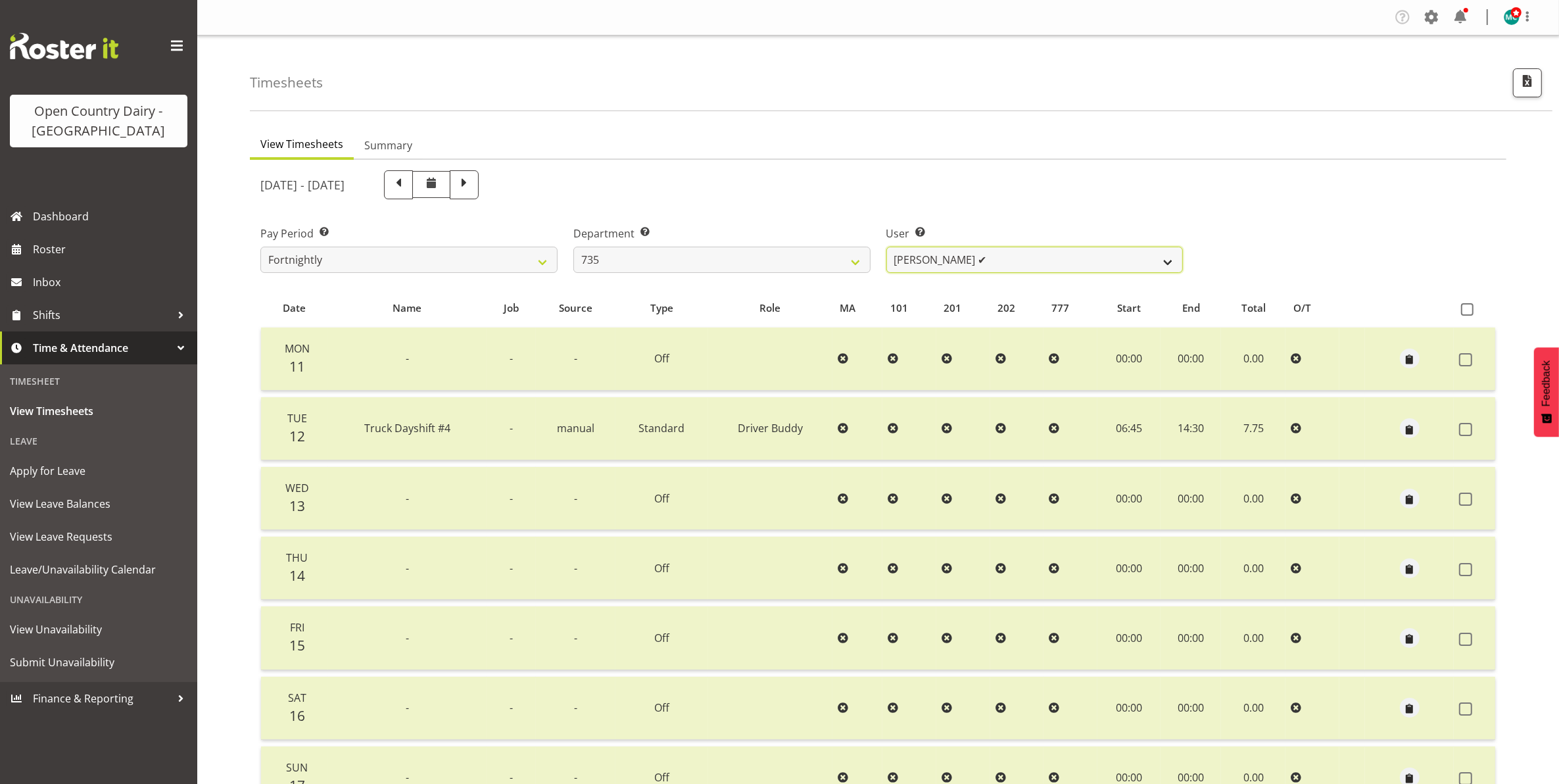
click at [1053, 251] on select "Andrew Crawford ✔ Ashley Bragg ✔ Cherie Williams ✔ Stuart Craig ✔" at bounding box center [1035, 260] width 297 height 27
select select "10091"
click at [887, 247] on select "Andrew Crawford ✔ Ashley Bragg ✔ Cherie Williams ✔ Stuart Craig ✔" at bounding box center [1035, 260] width 297 height 27
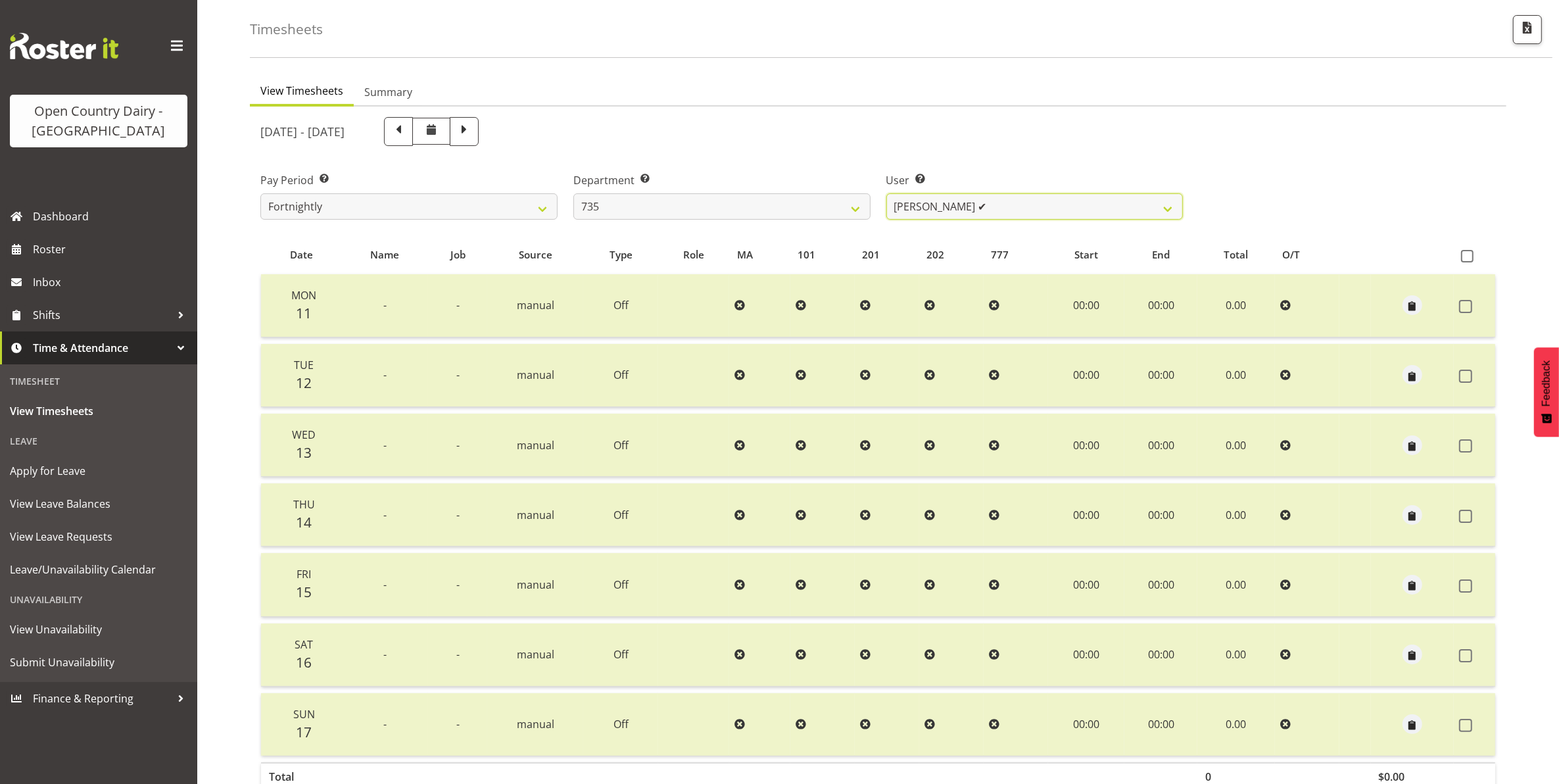
scroll to position [133, 0]
